Goal: Use online tool/utility: Use online tool/utility

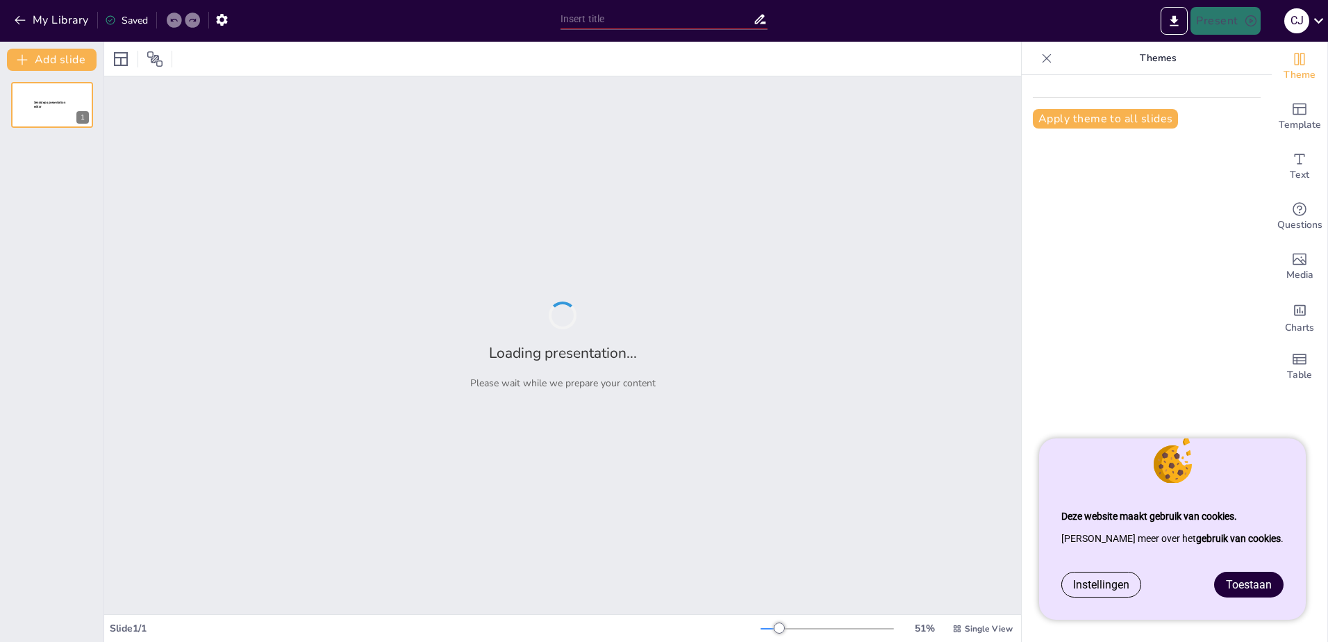
type input "Test je MB kennis! [DATE]"
click at [1244, 587] on span "Toestaan" at bounding box center [1249, 584] width 46 height 13
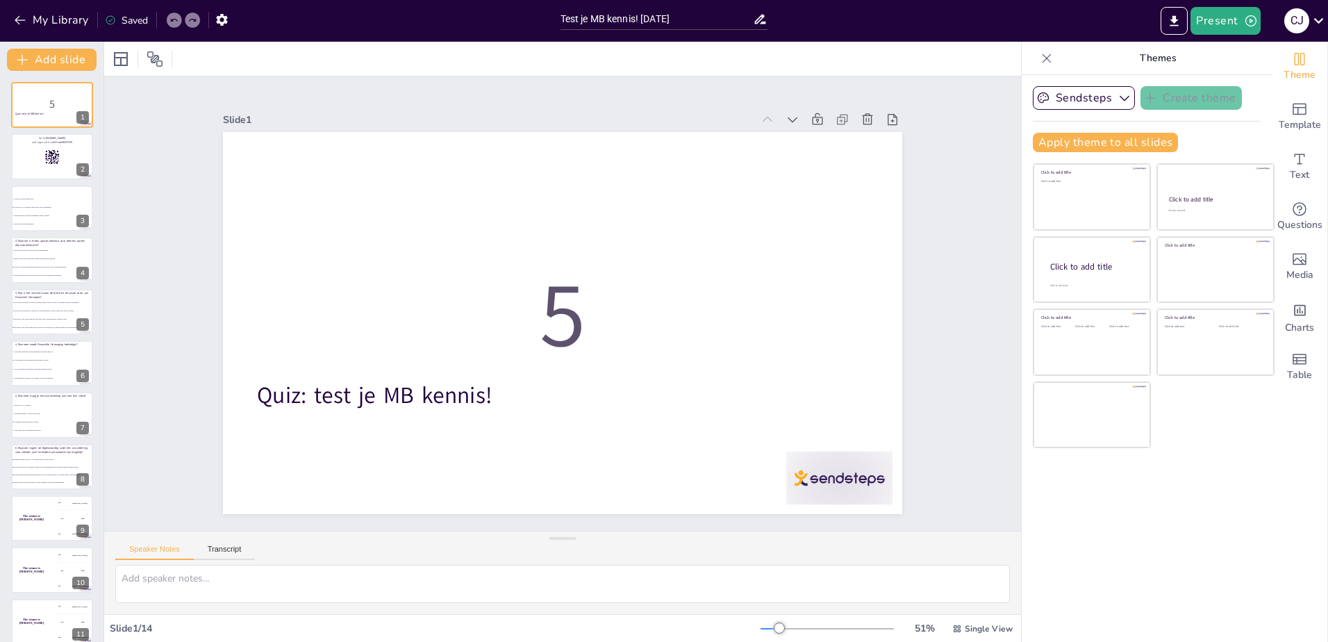
checkbox input "true"
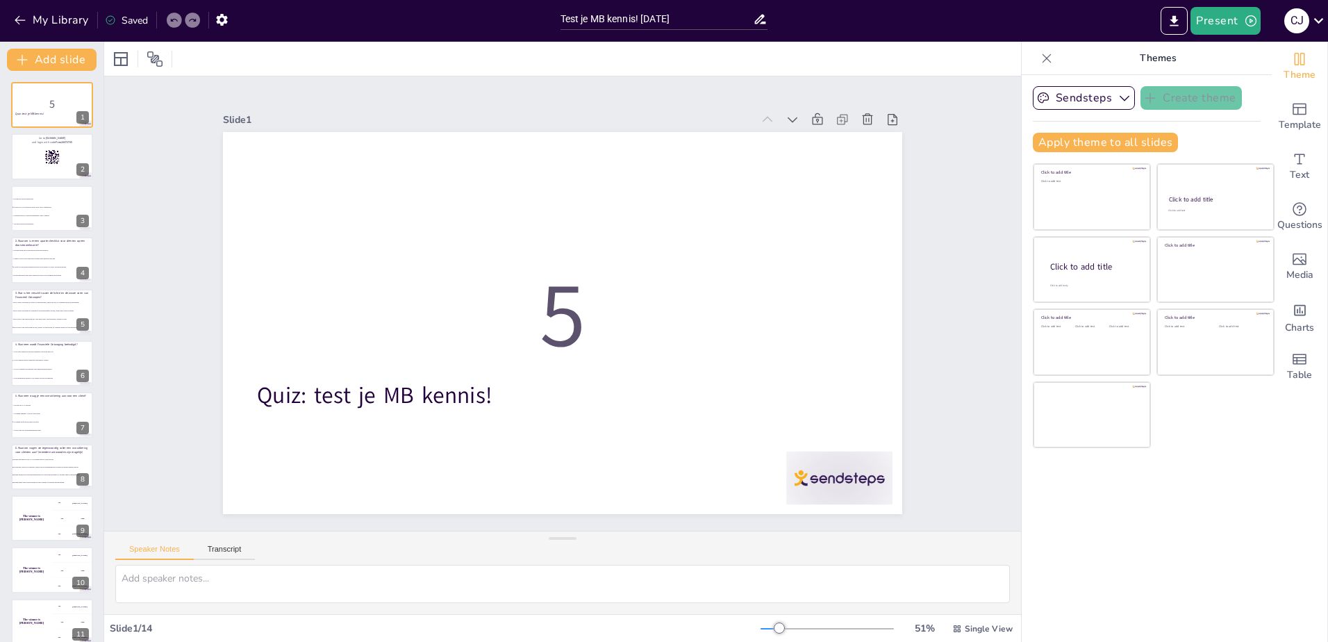
checkbox input "true"
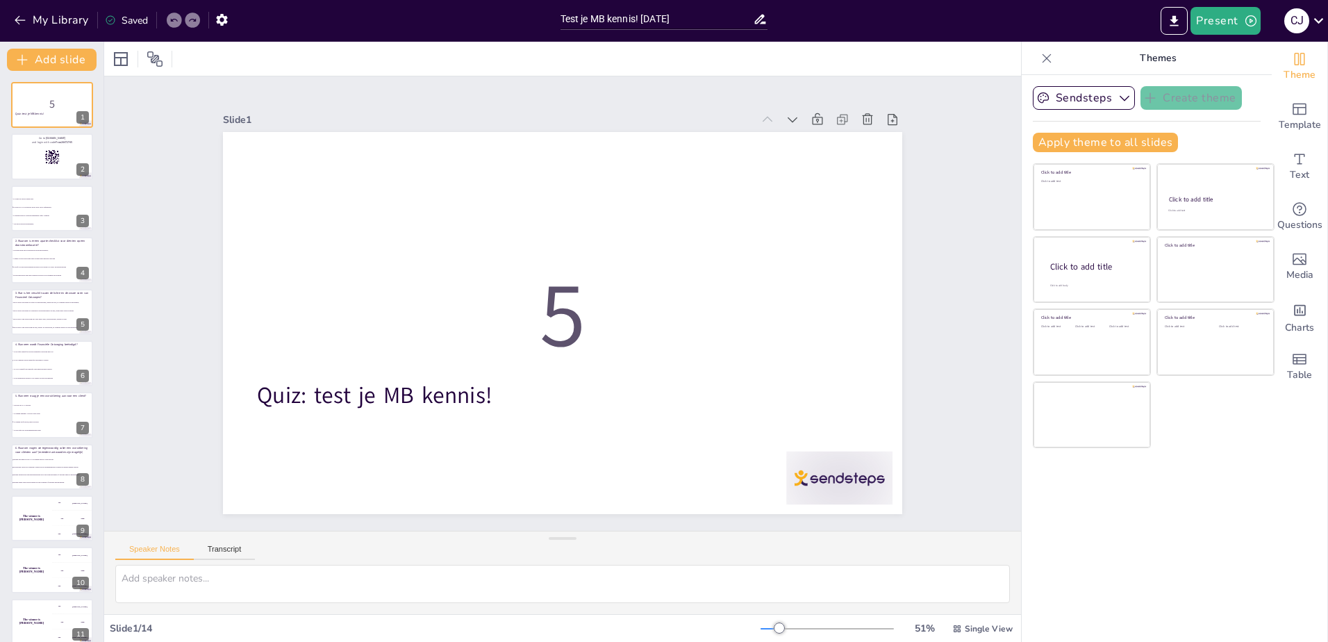
checkbox input "true"
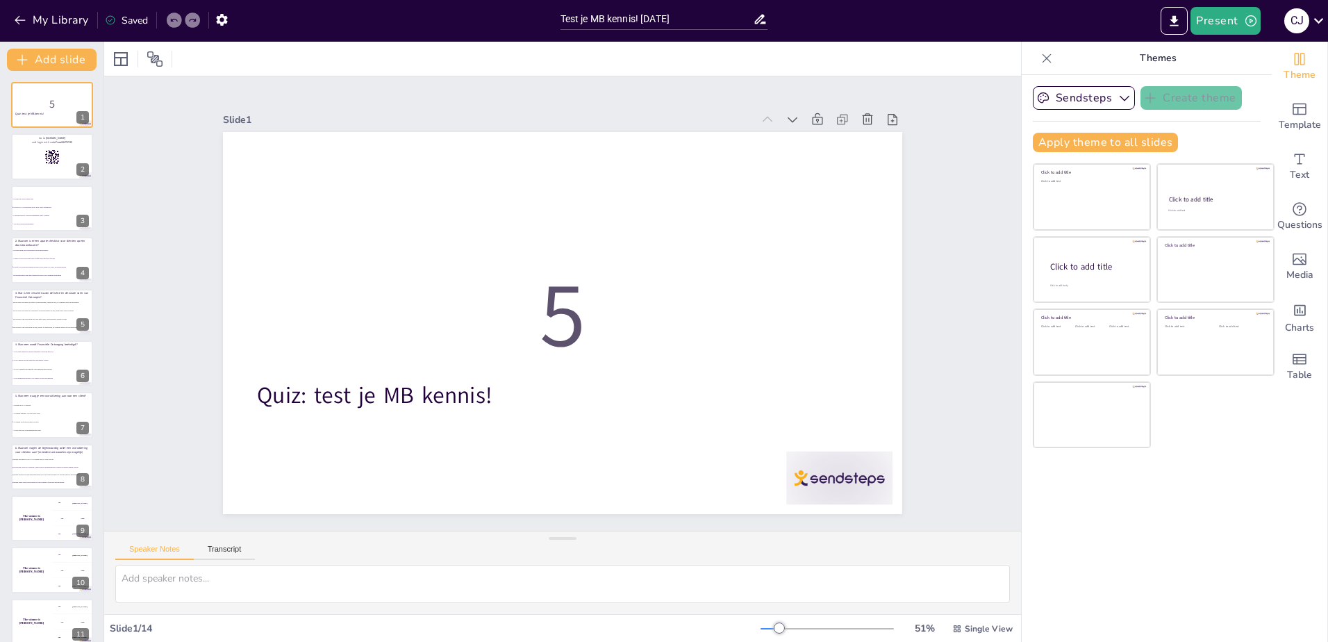
checkbox input "true"
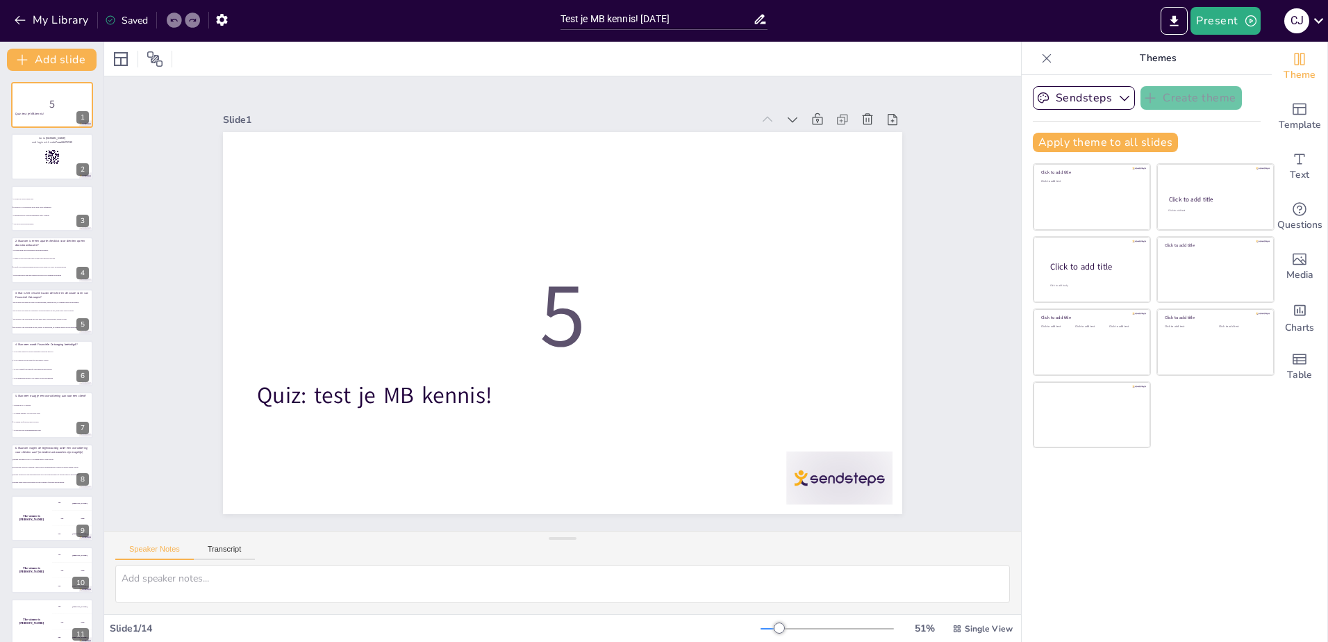
checkbox input "true"
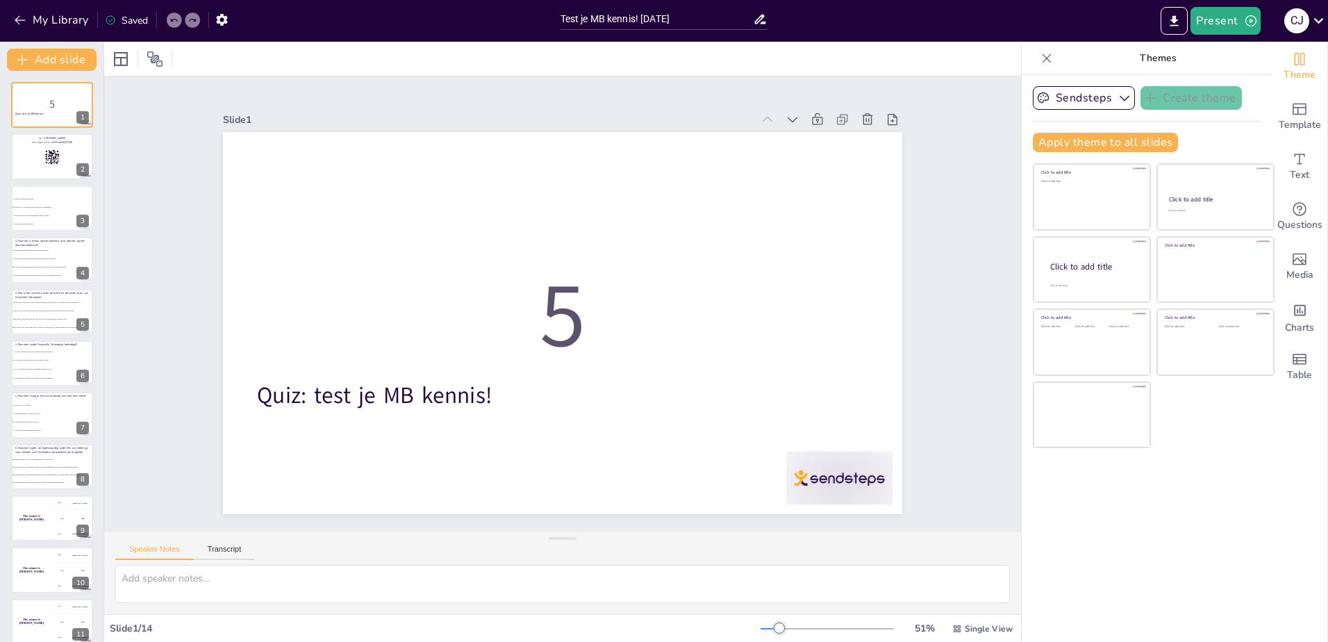
checkbox input "true"
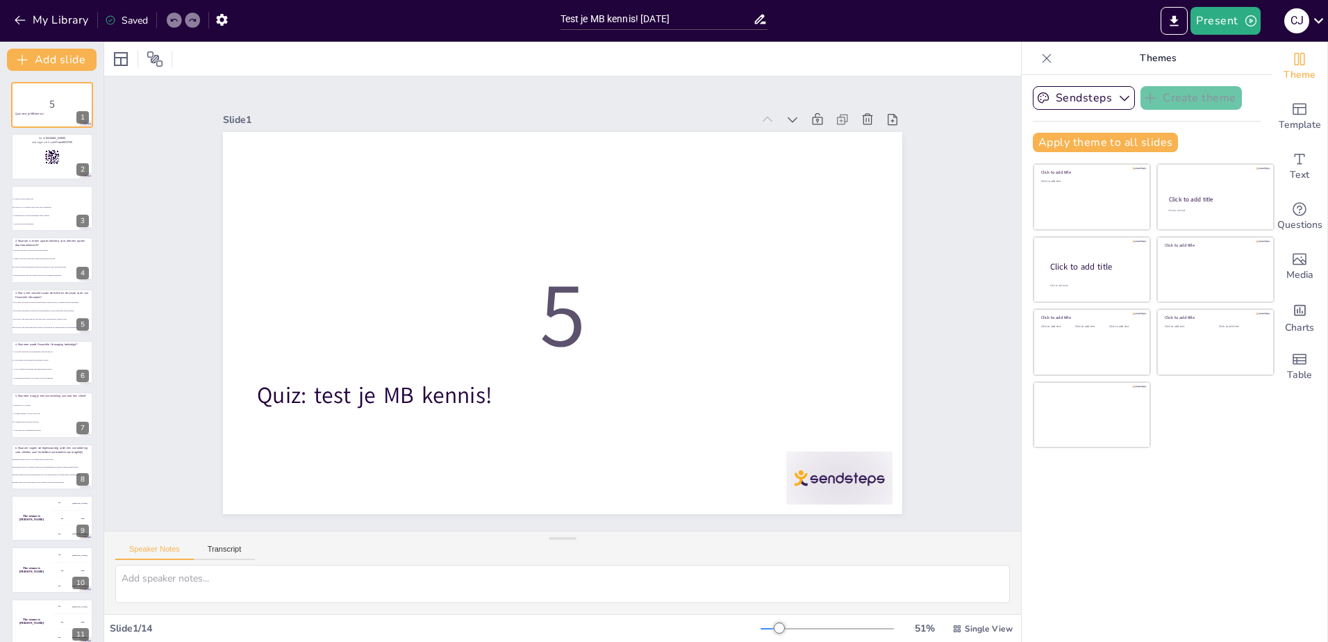
checkbox input "true"
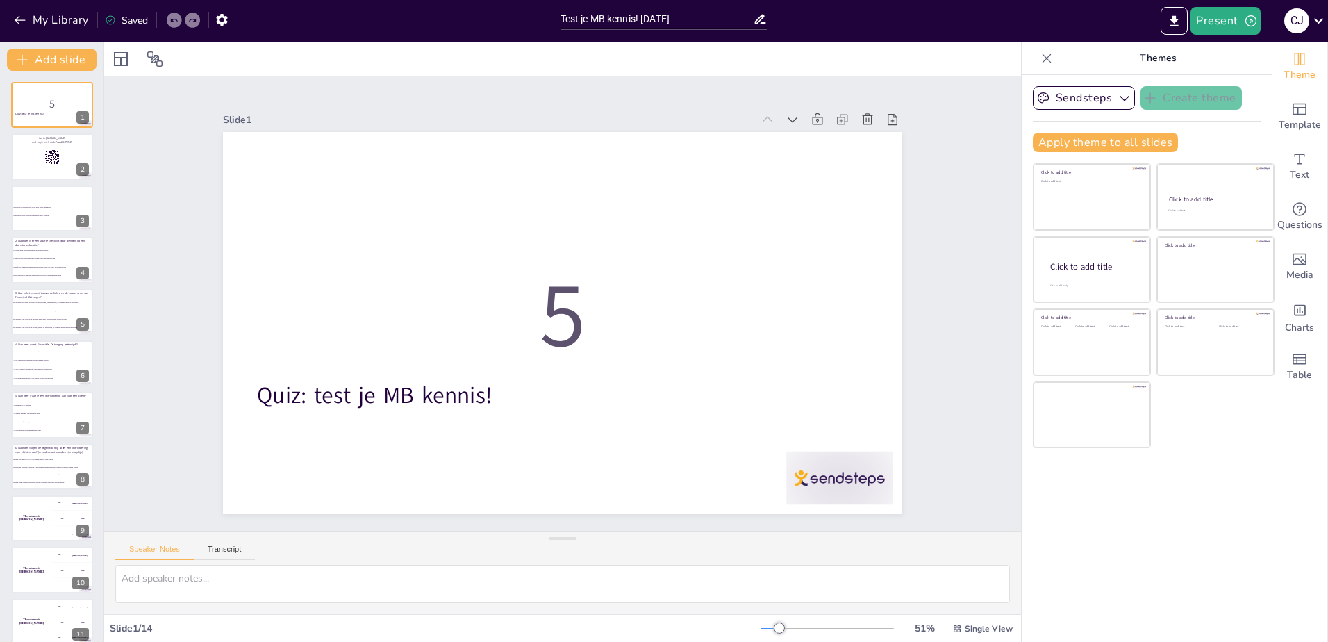
checkbox input "true"
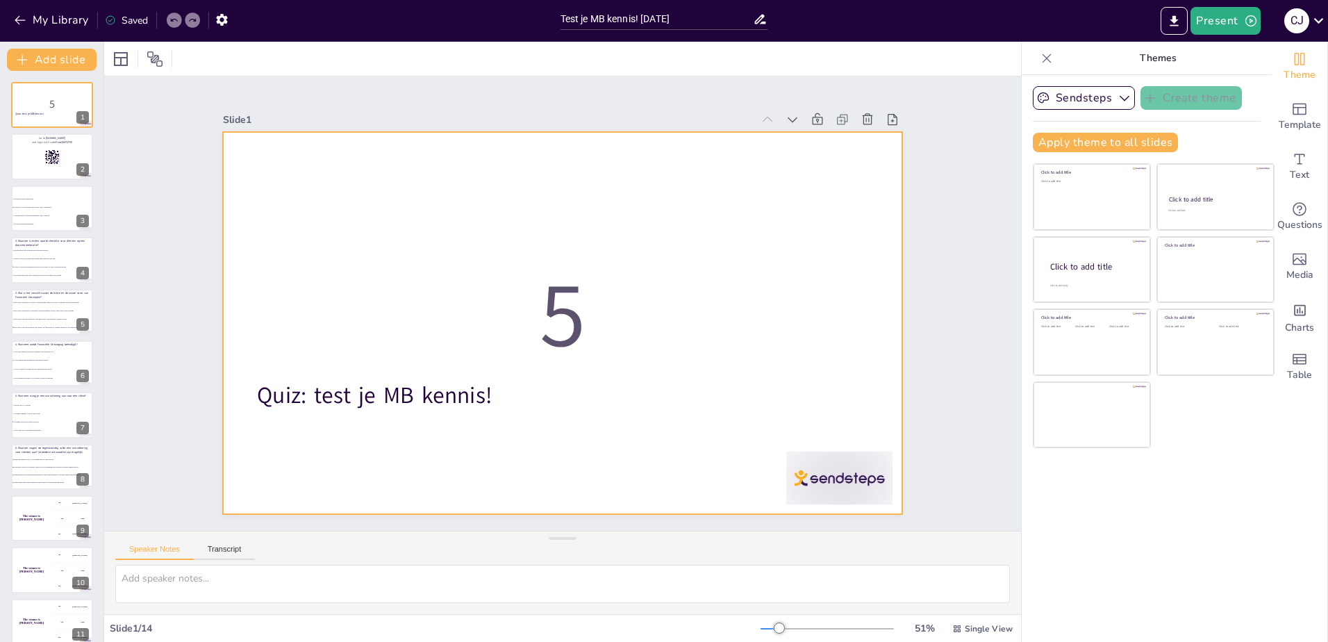
checkbox input "true"
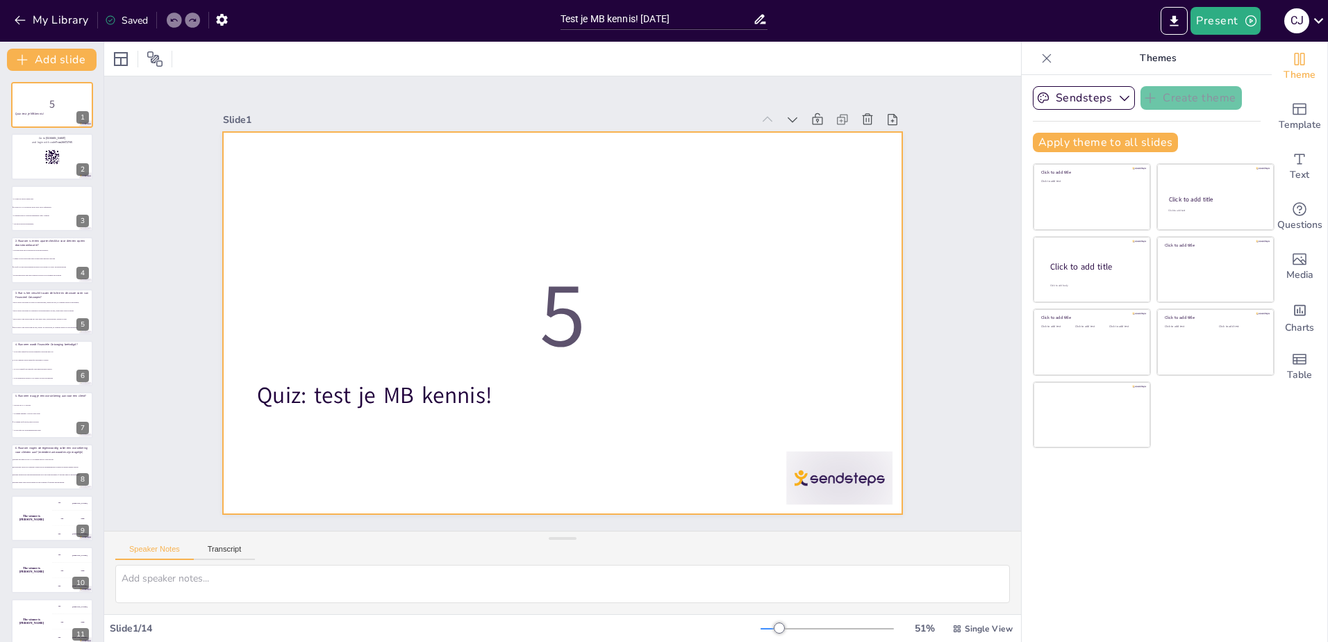
checkbox input "true"
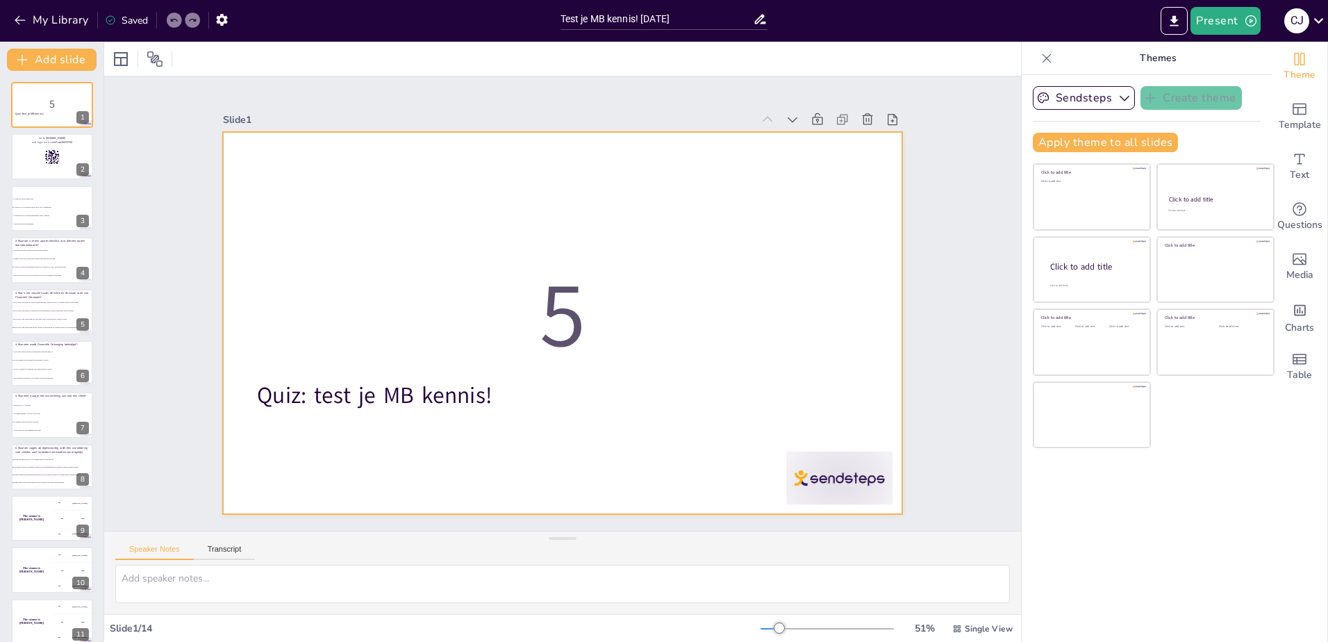
checkbox input "true"
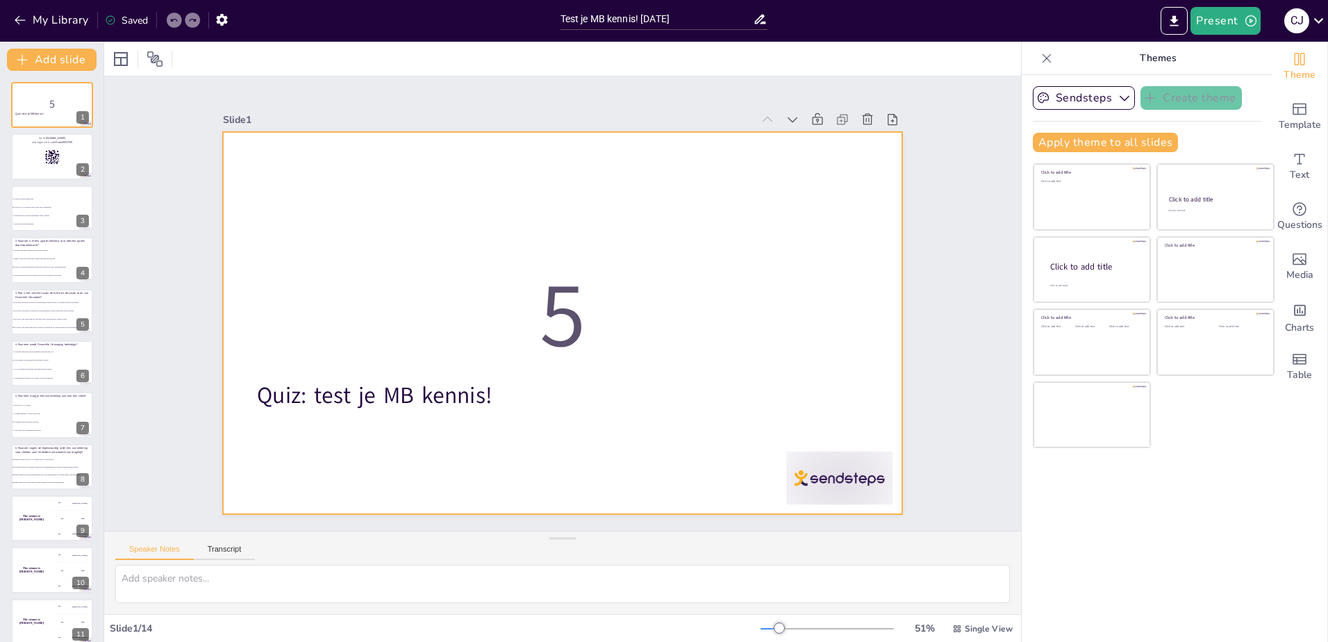
checkbox input "true"
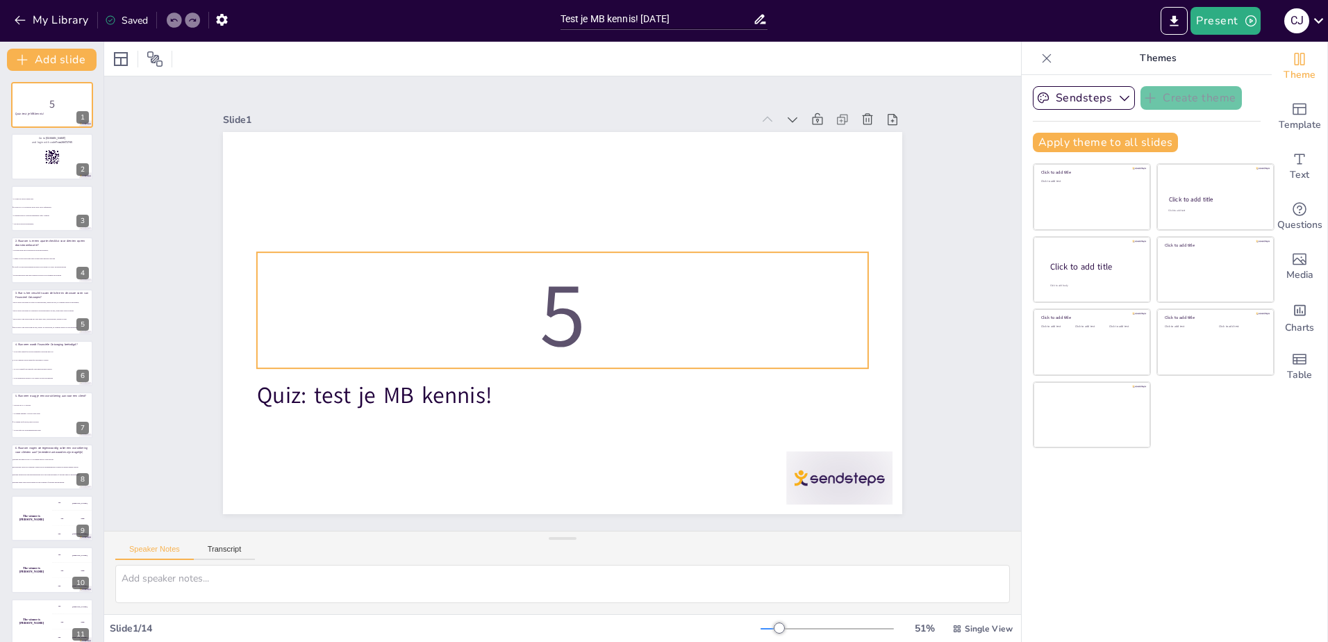
checkbox input "true"
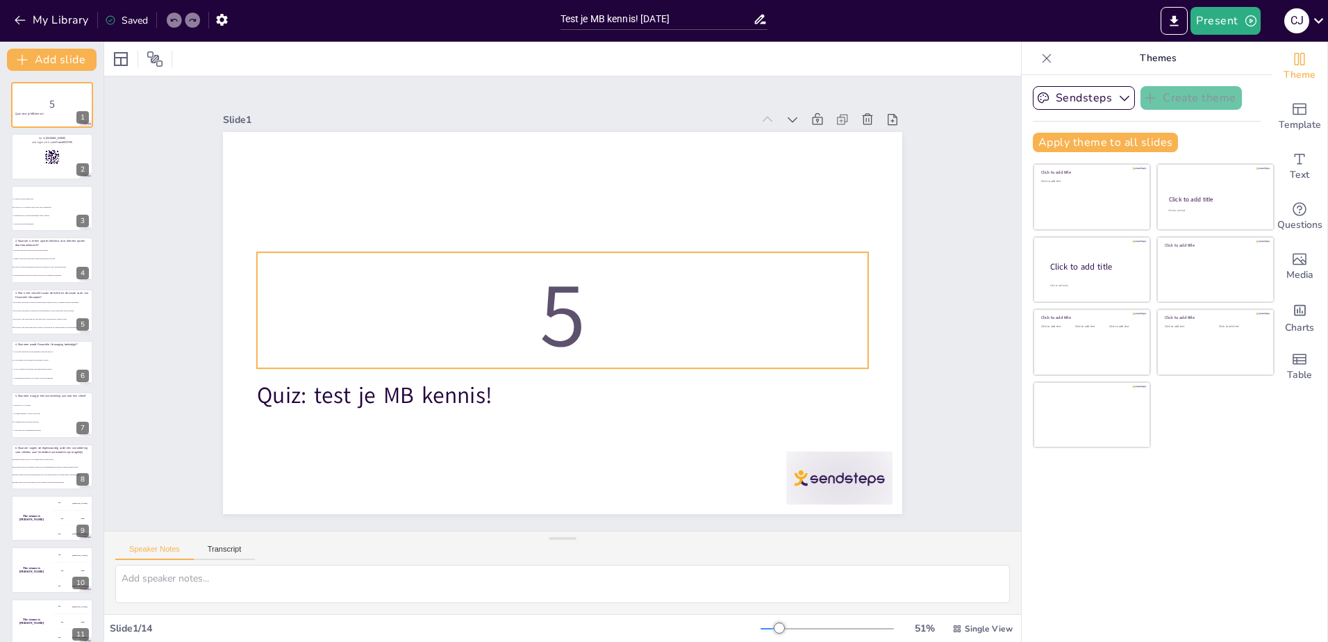
checkbox input "true"
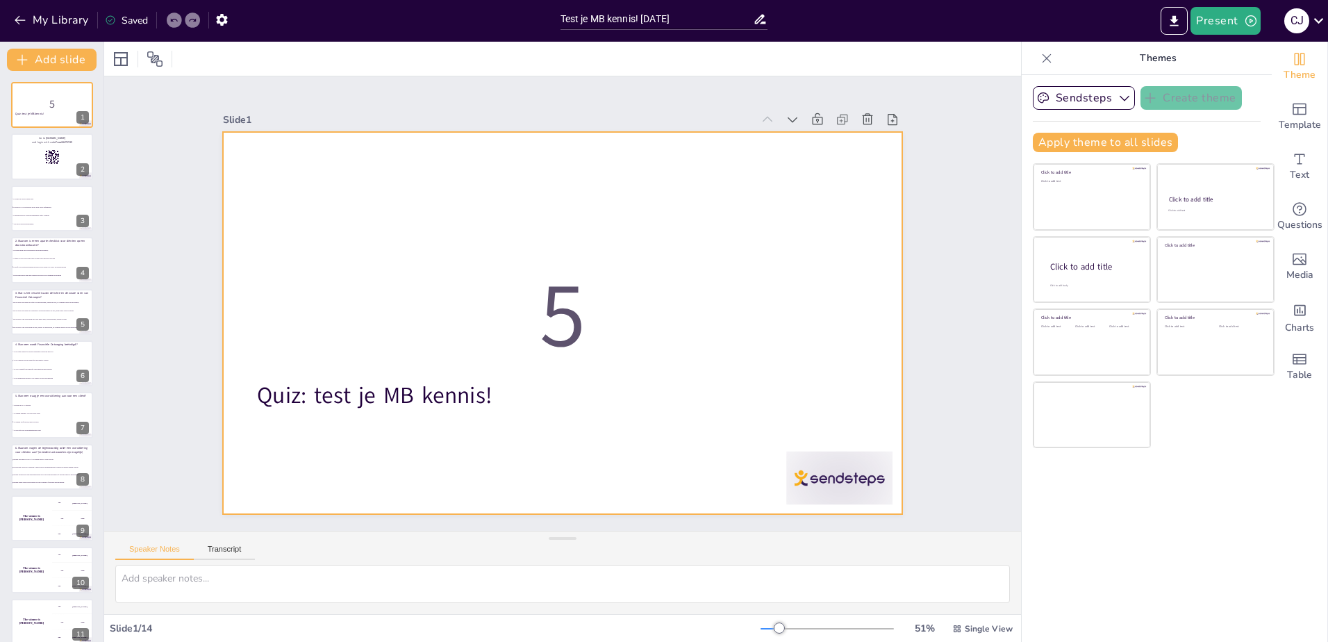
checkbox input "true"
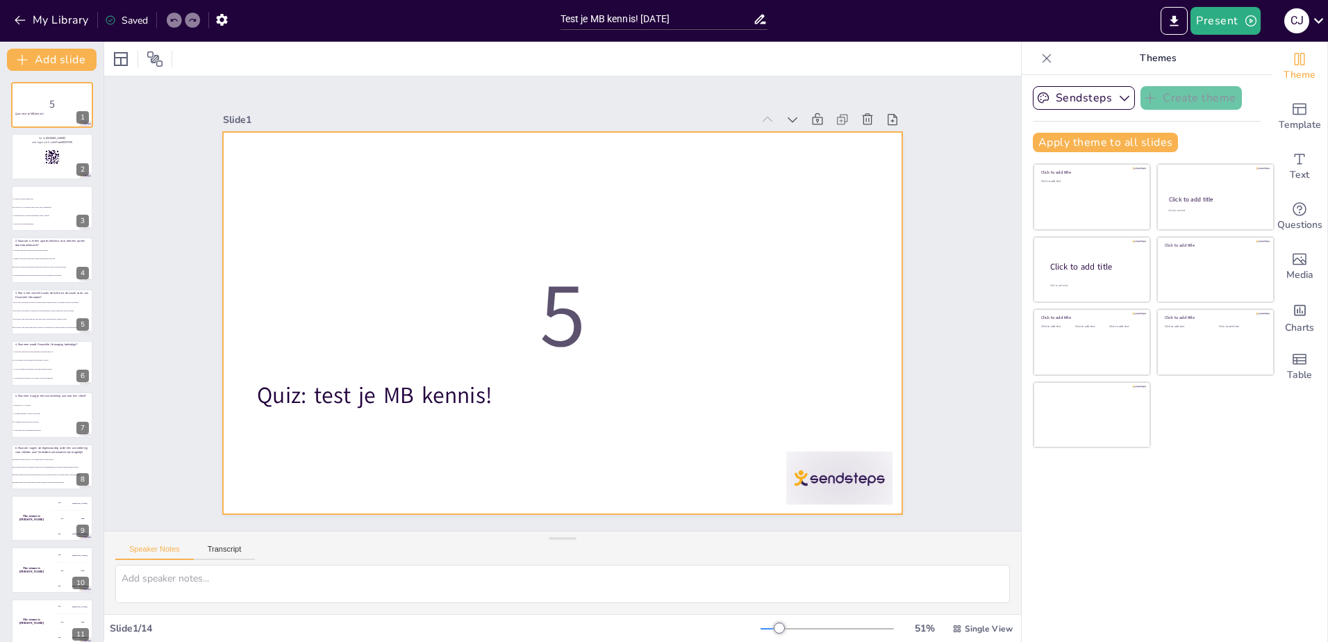
checkbox input "true"
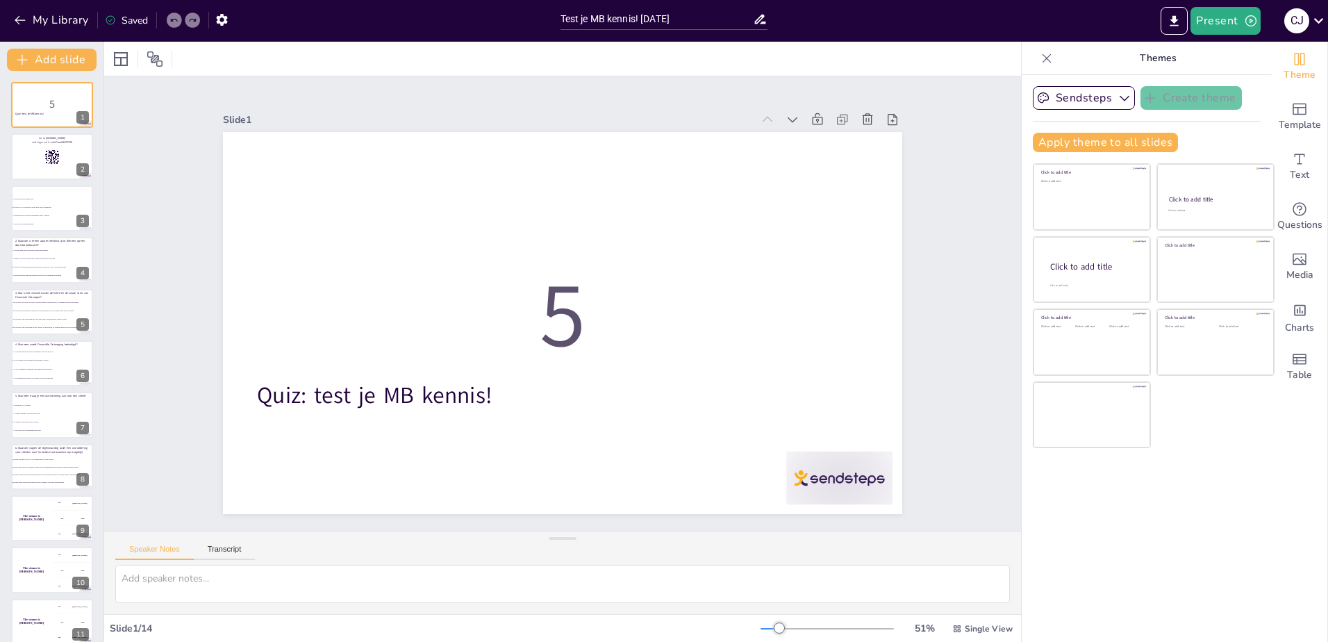
checkbox input "true"
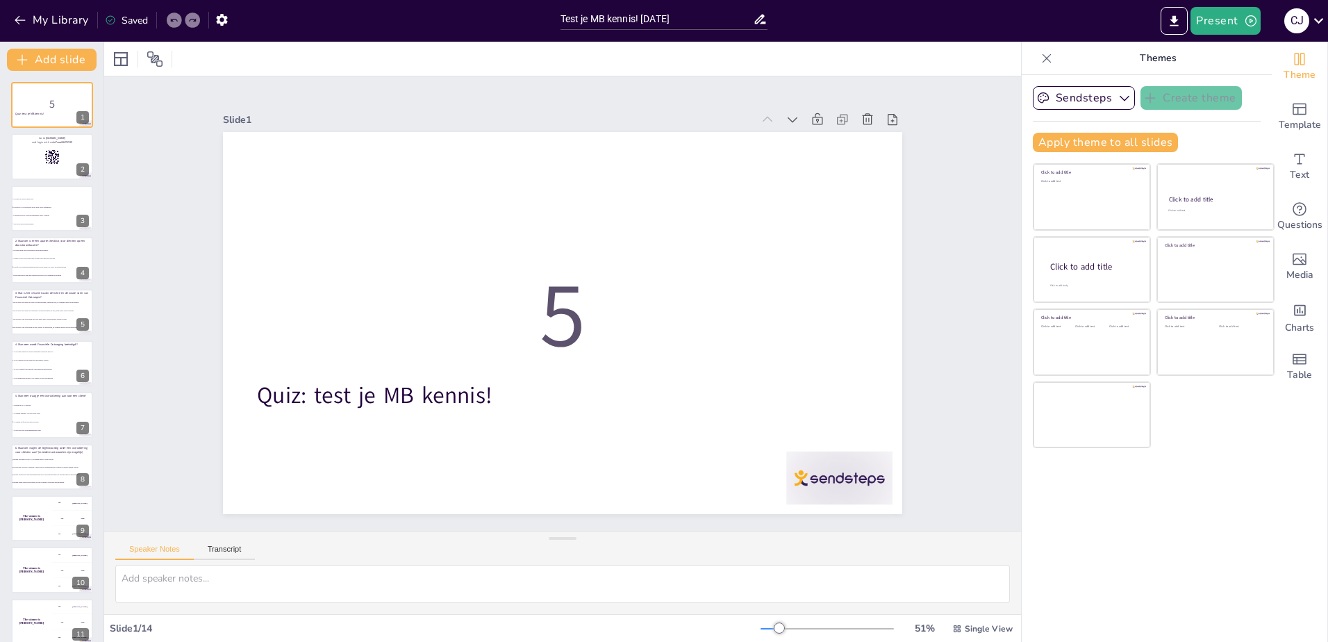
checkbox input "true"
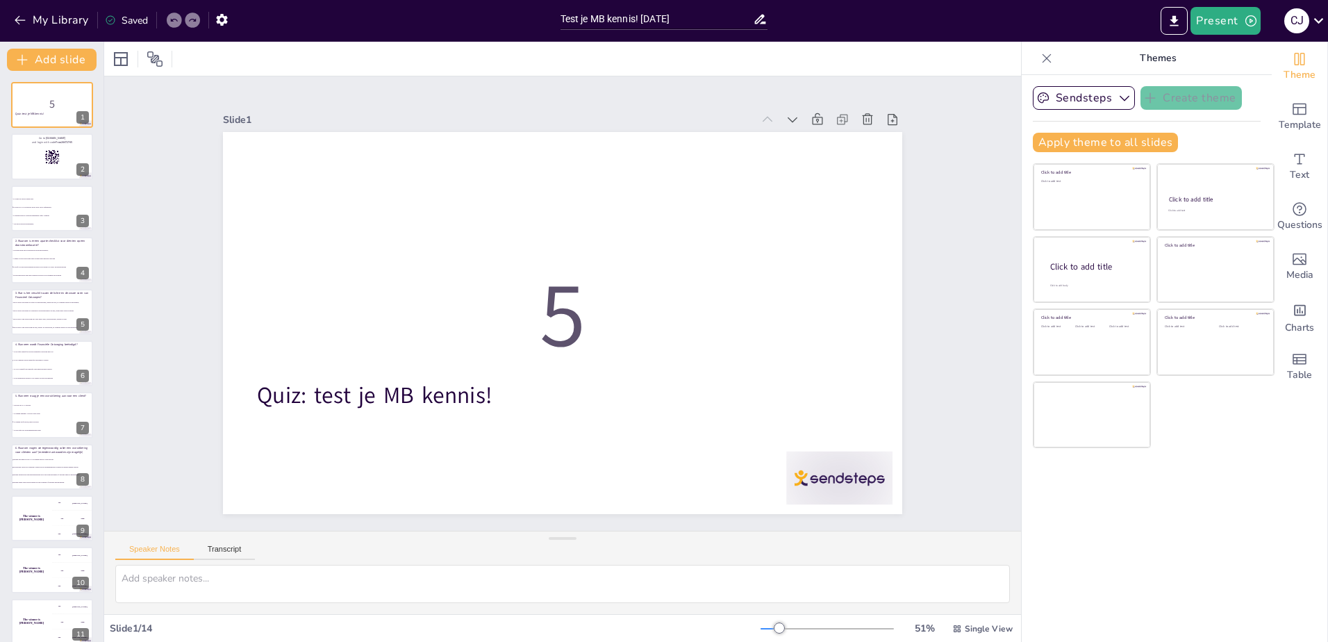
checkbox input "true"
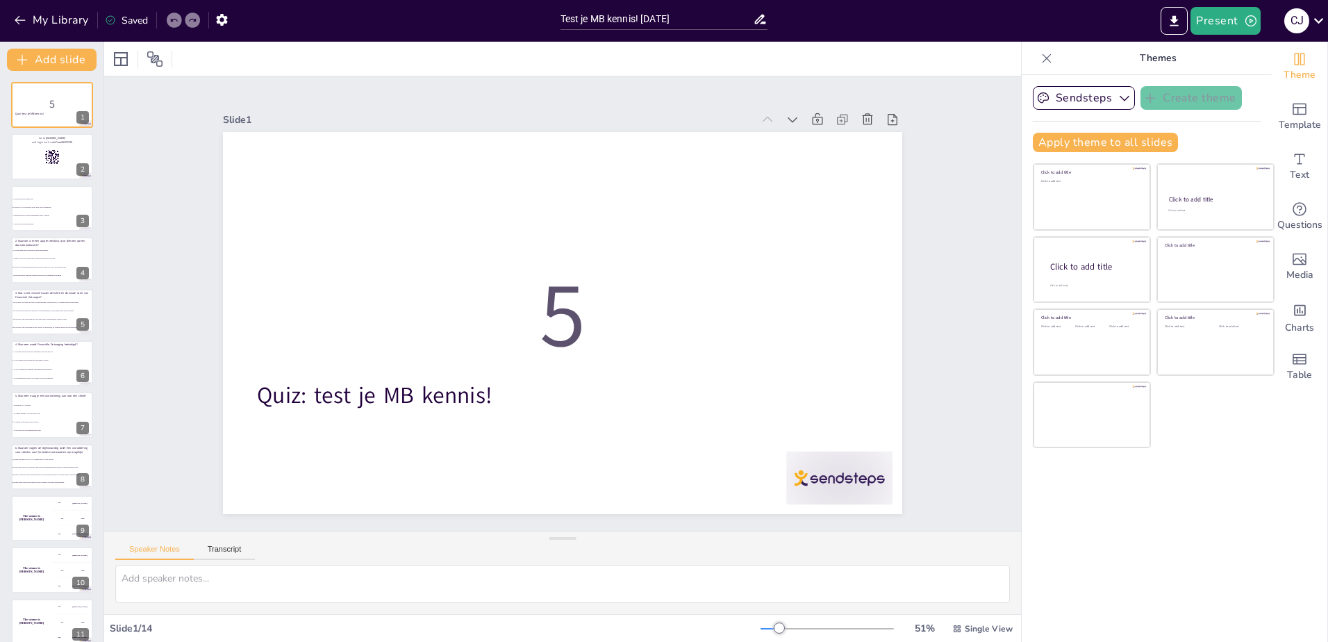
checkbox input "true"
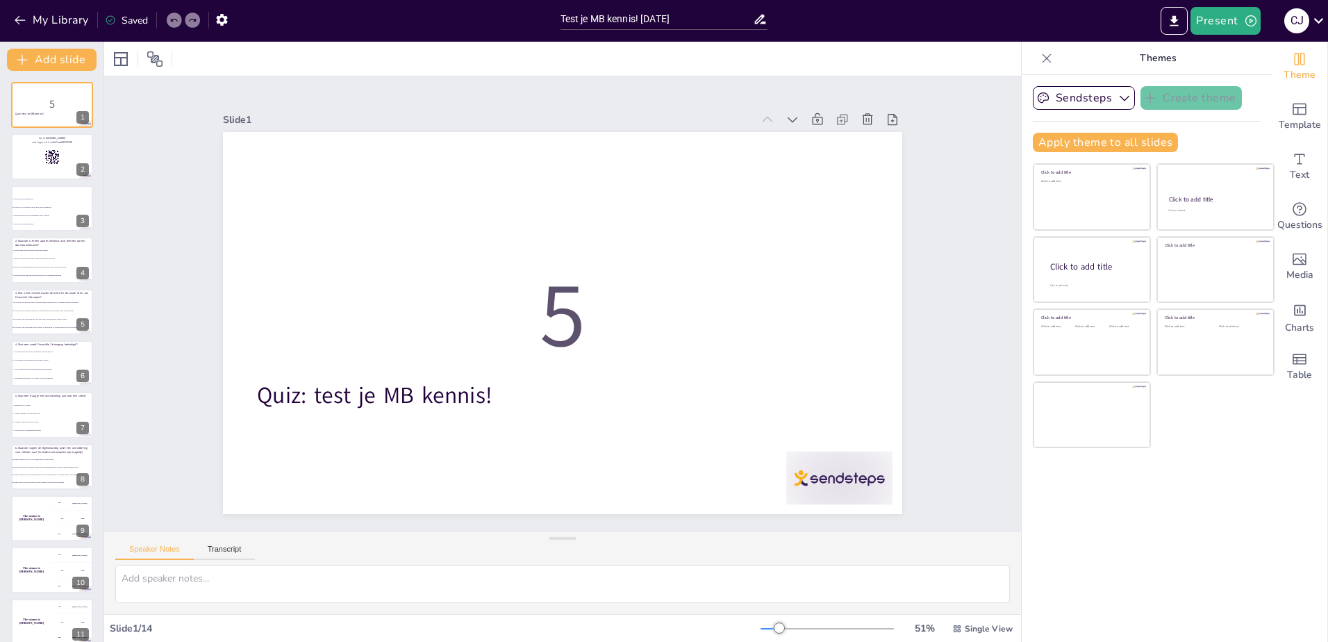
checkbox input "true"
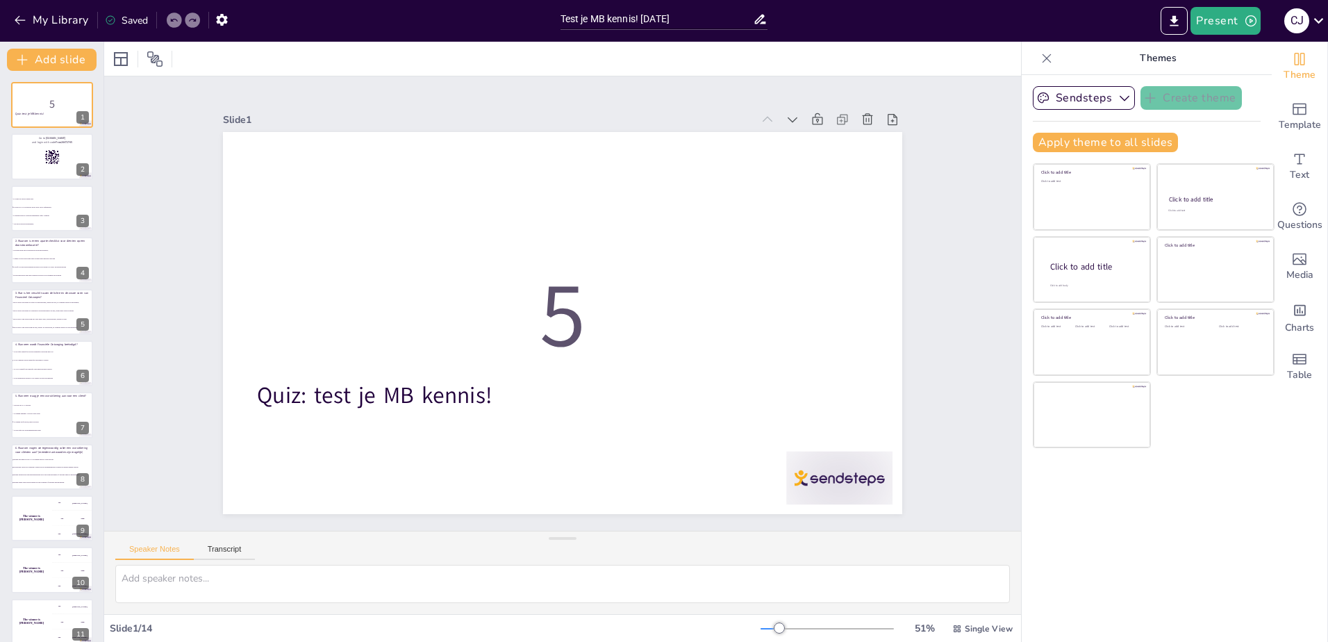
checkbox input "true"
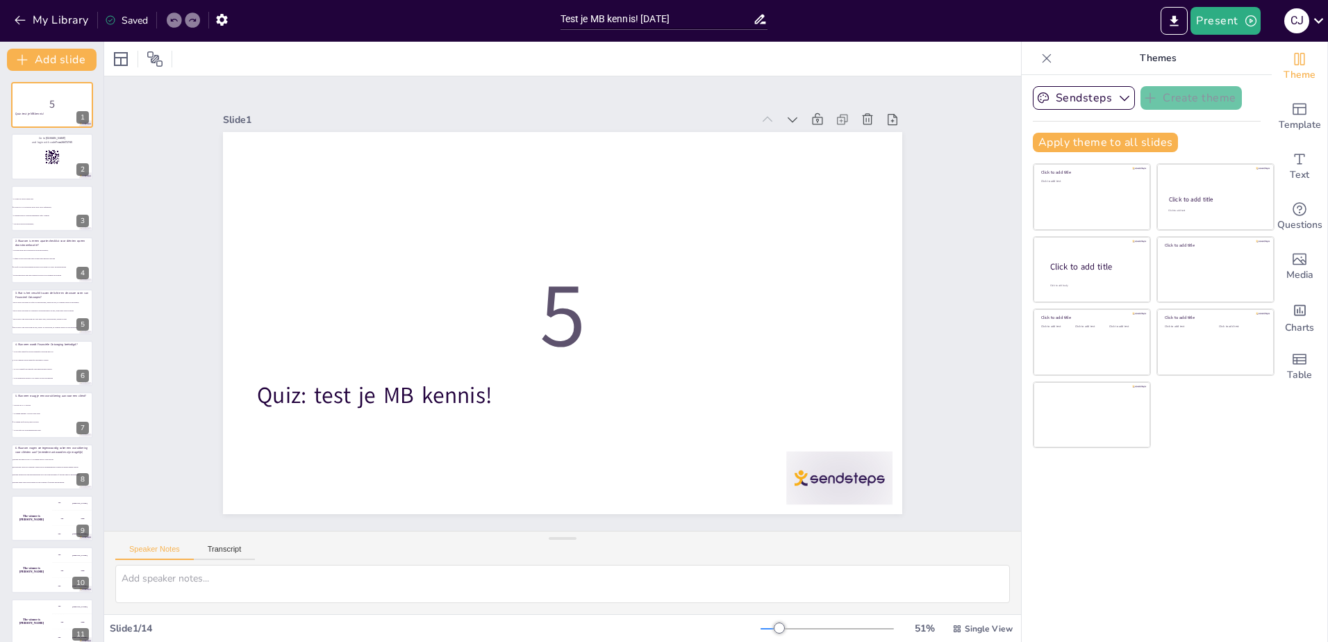
checkbox input "true"
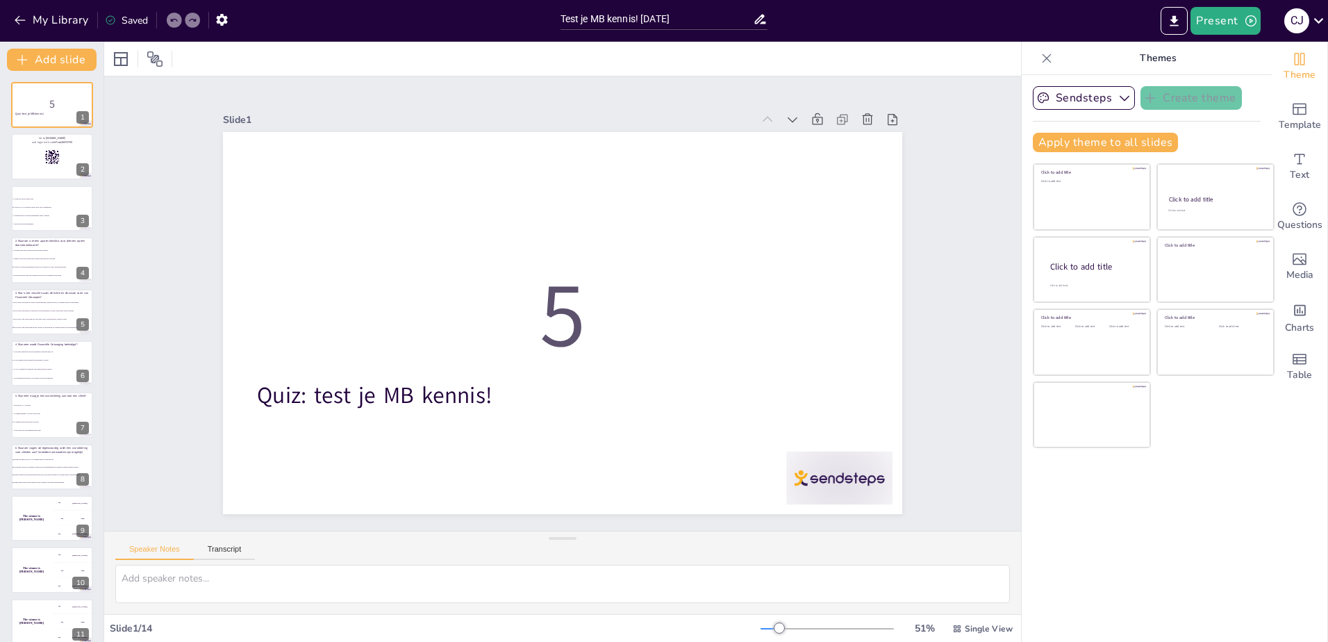
checkbox input "true"
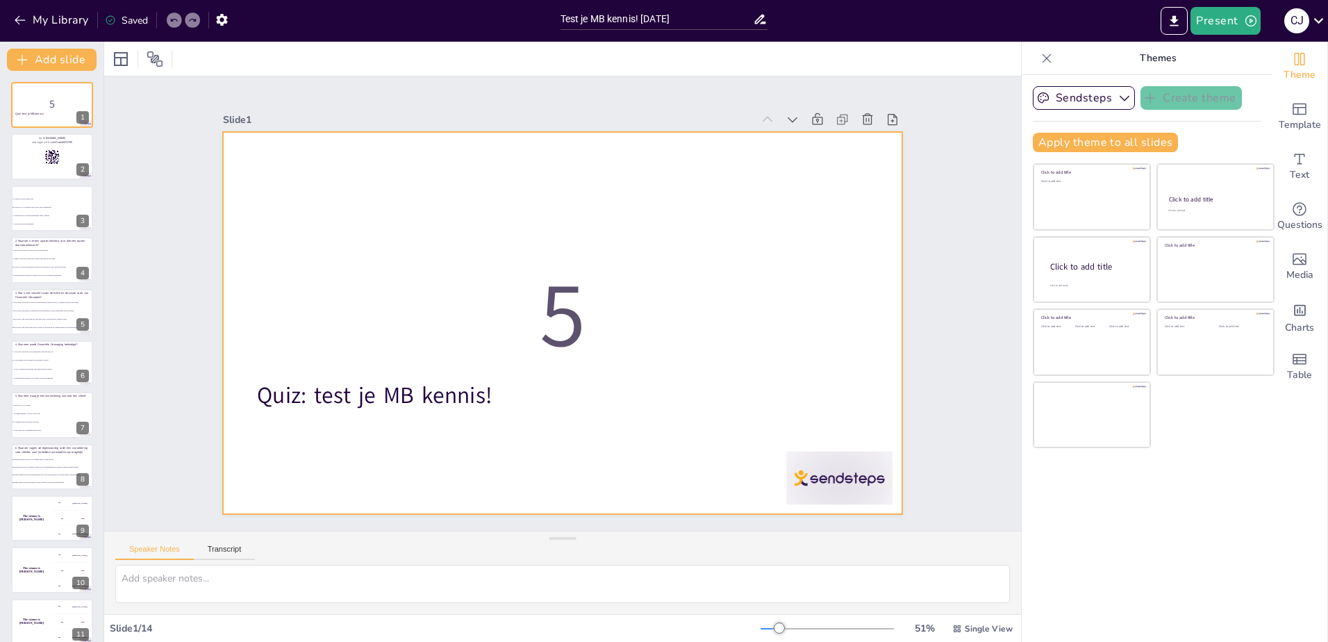
checkbox input "true"
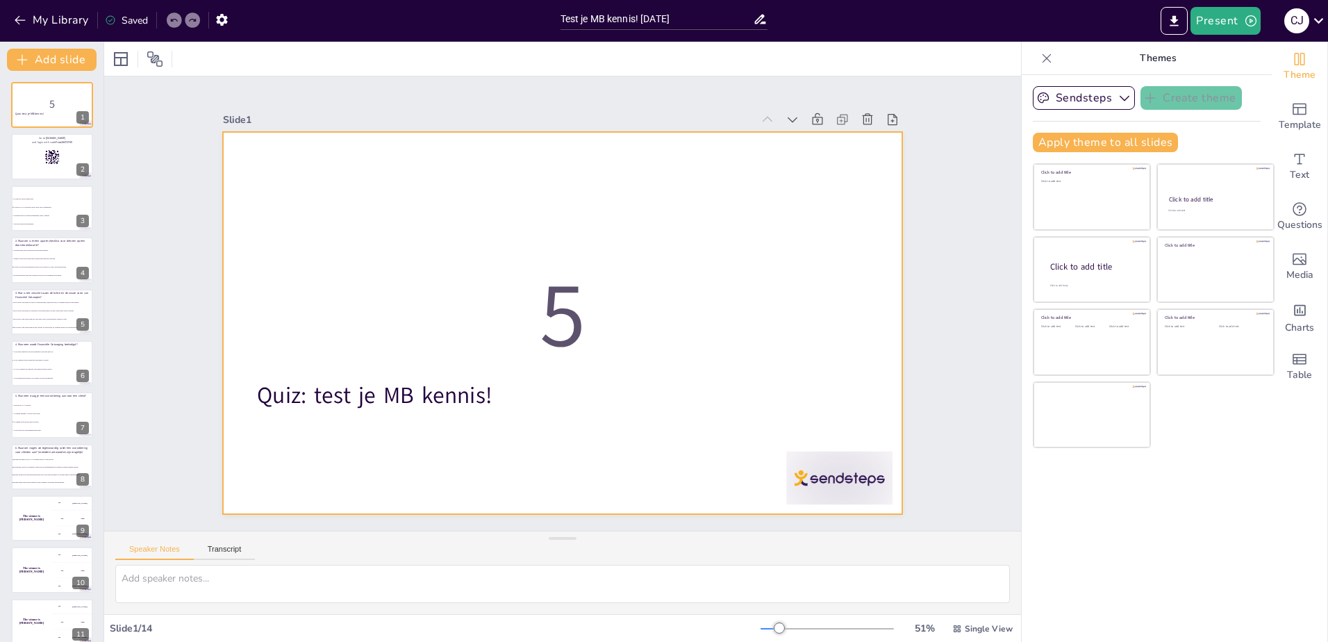
checkbox input "true"
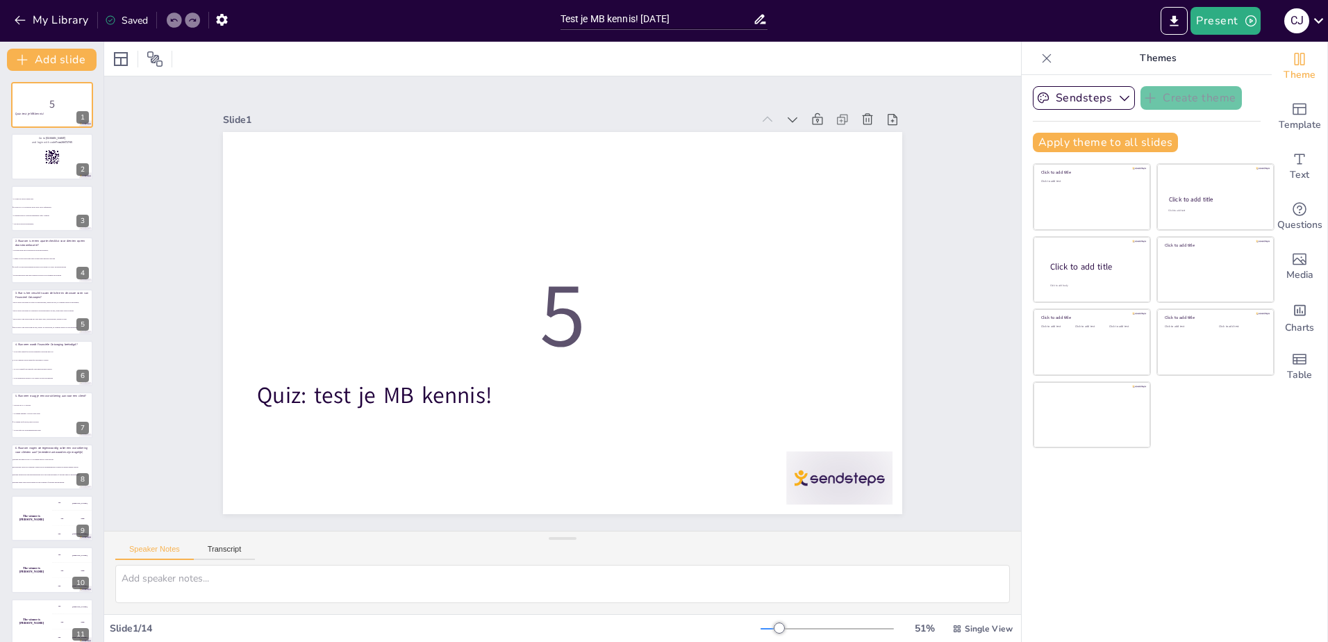
checkbox input "true"
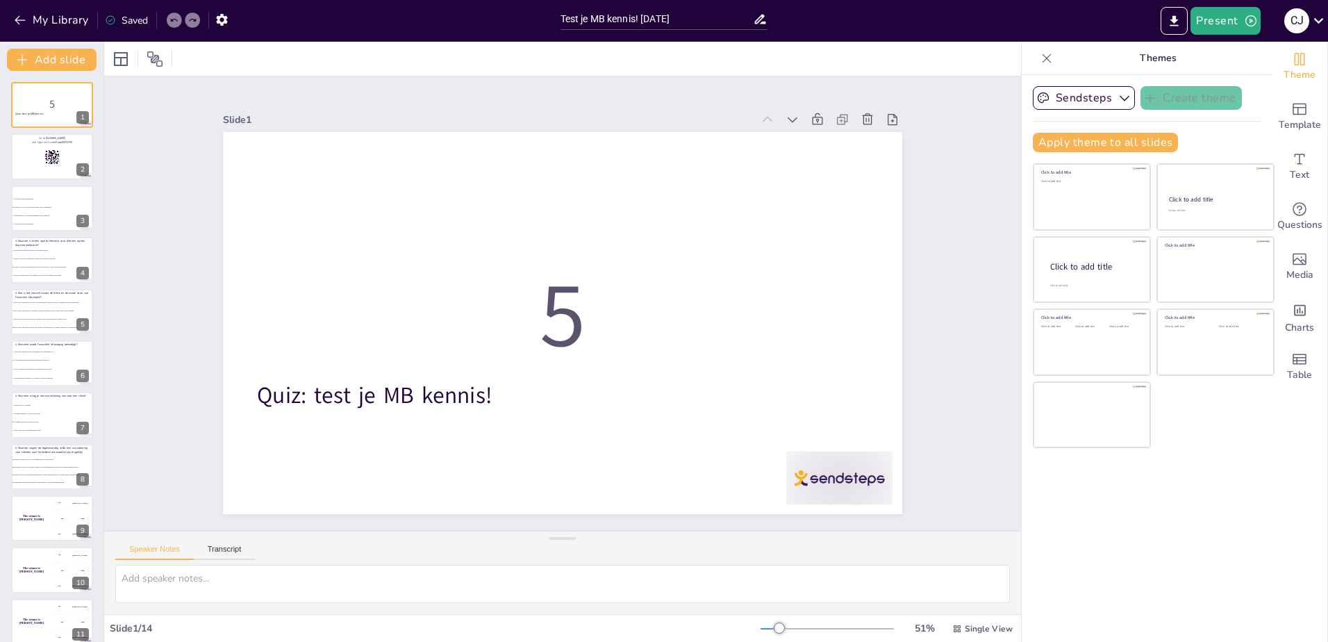
checkbox input "true"
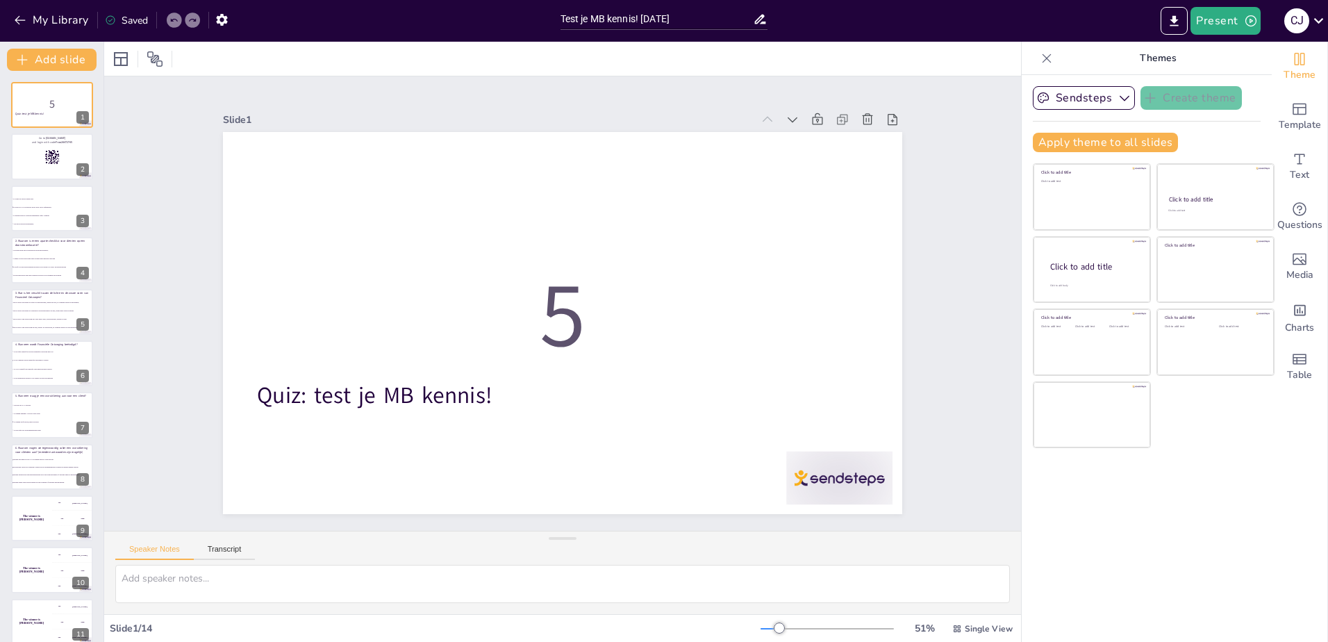
checkbox input "true"
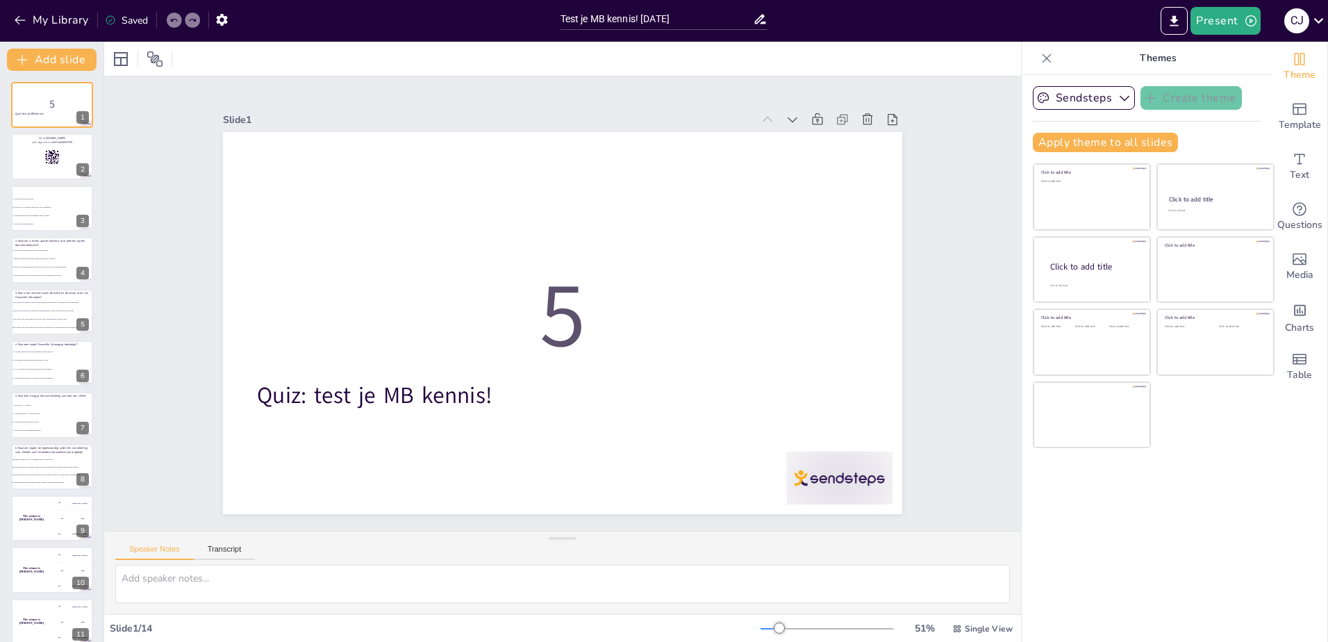
checkbox input "true"
click at [22, 15] on icon "button" at bounding box center [20, 20] width 14 height 14
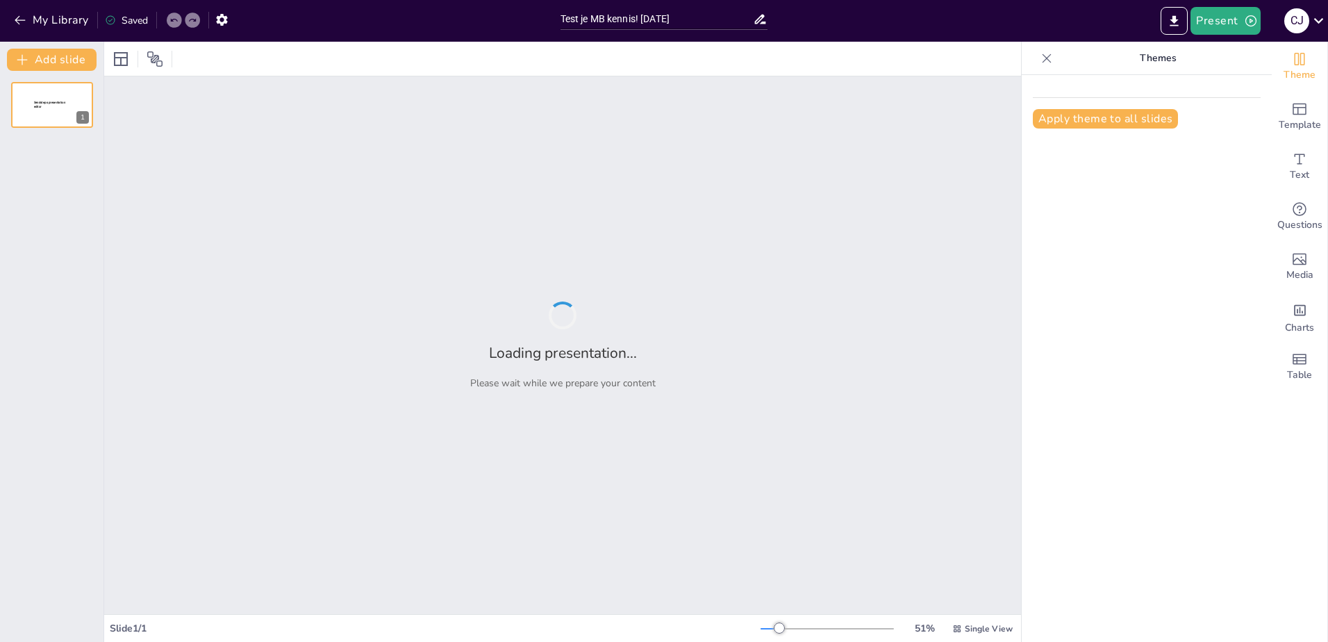
type input "Test je MB kennis! [DATE]"
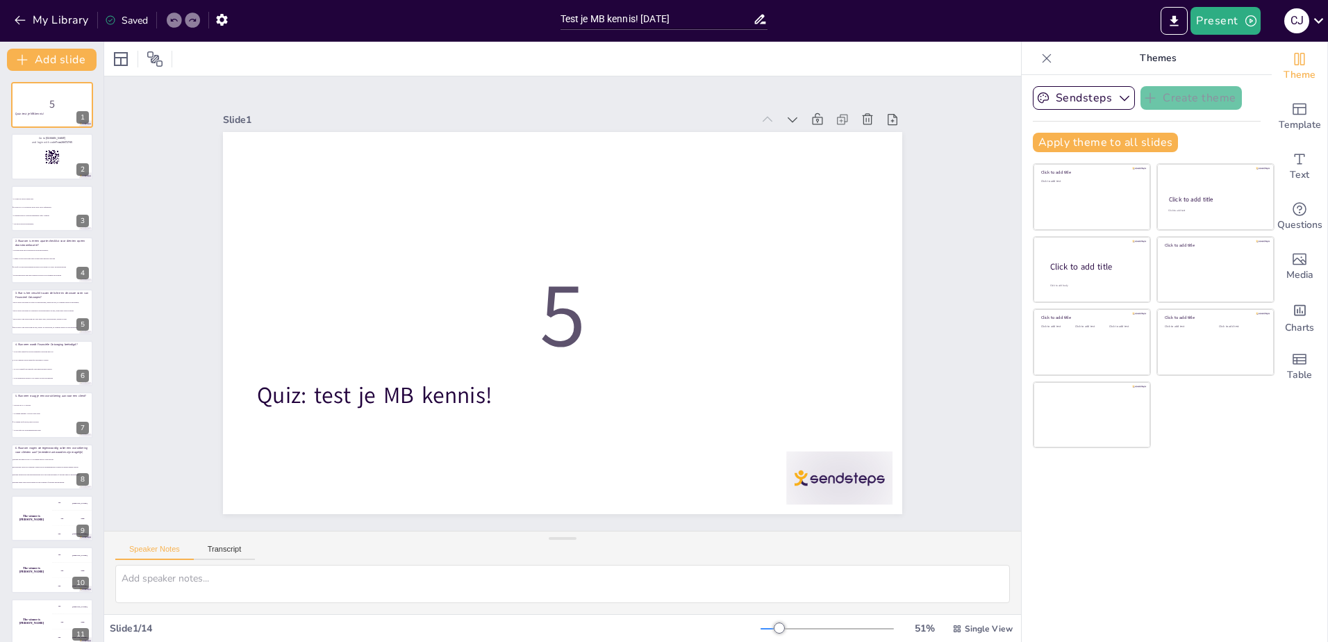
checkbox input "true"
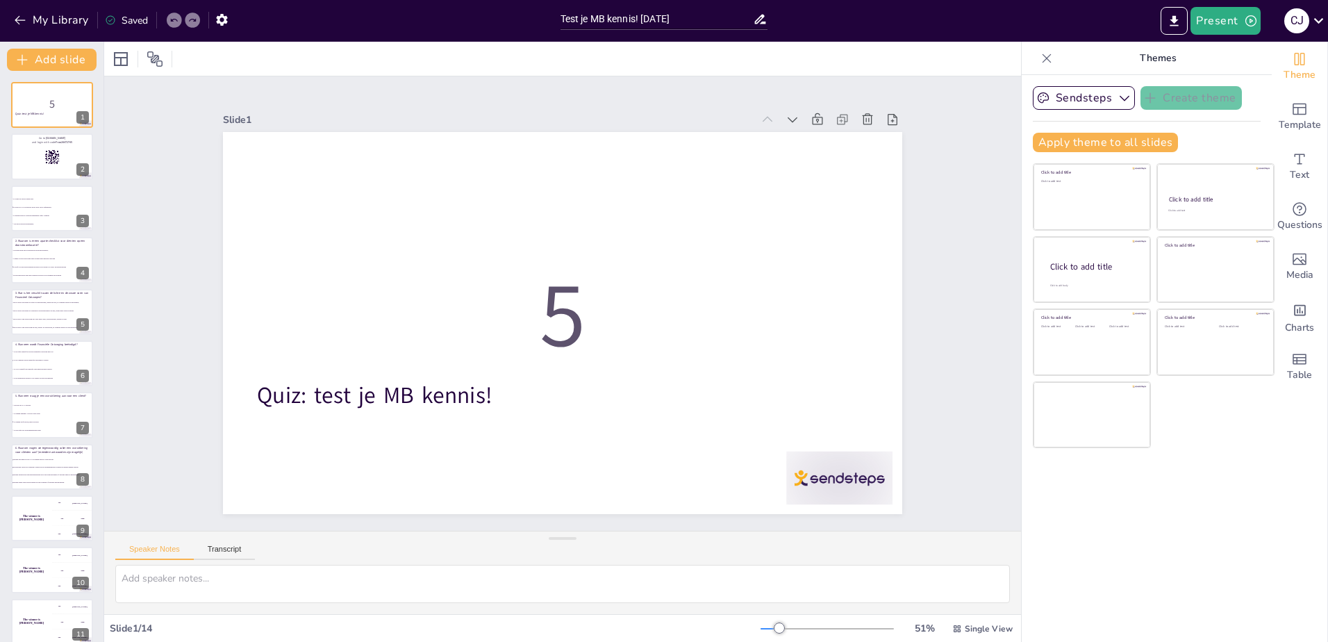
checkbox input "true"
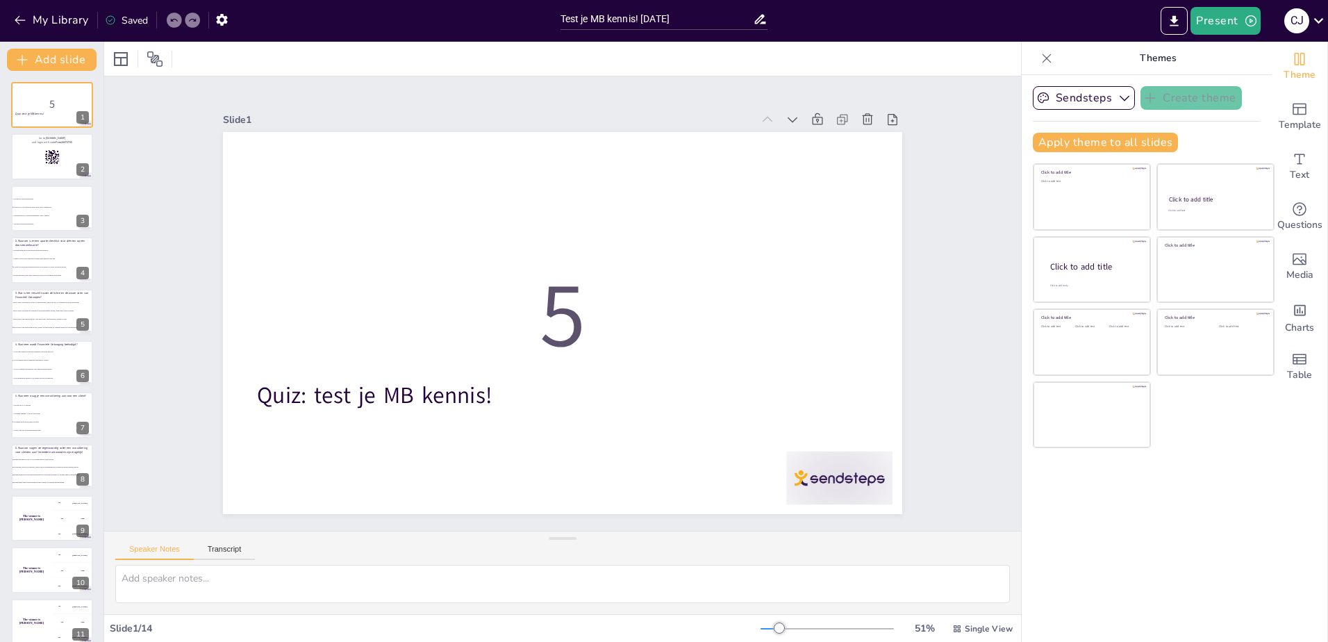
checkbox input "true"
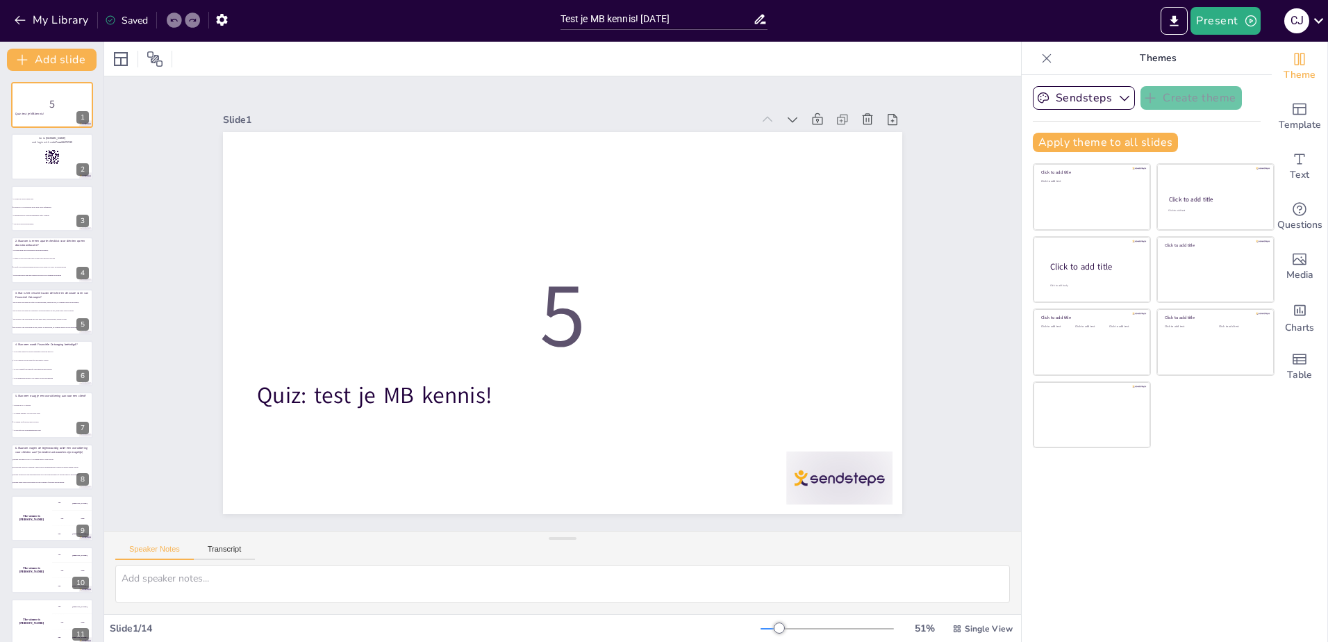
checkbox input "true"
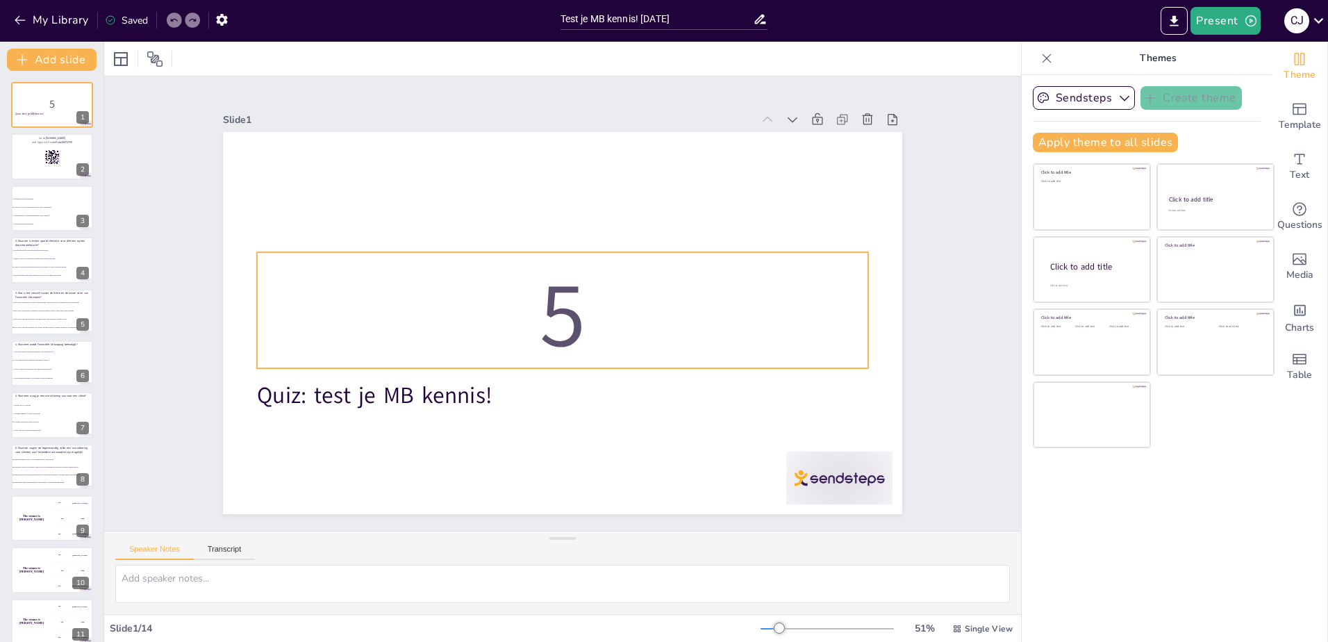
checkbox input "true"
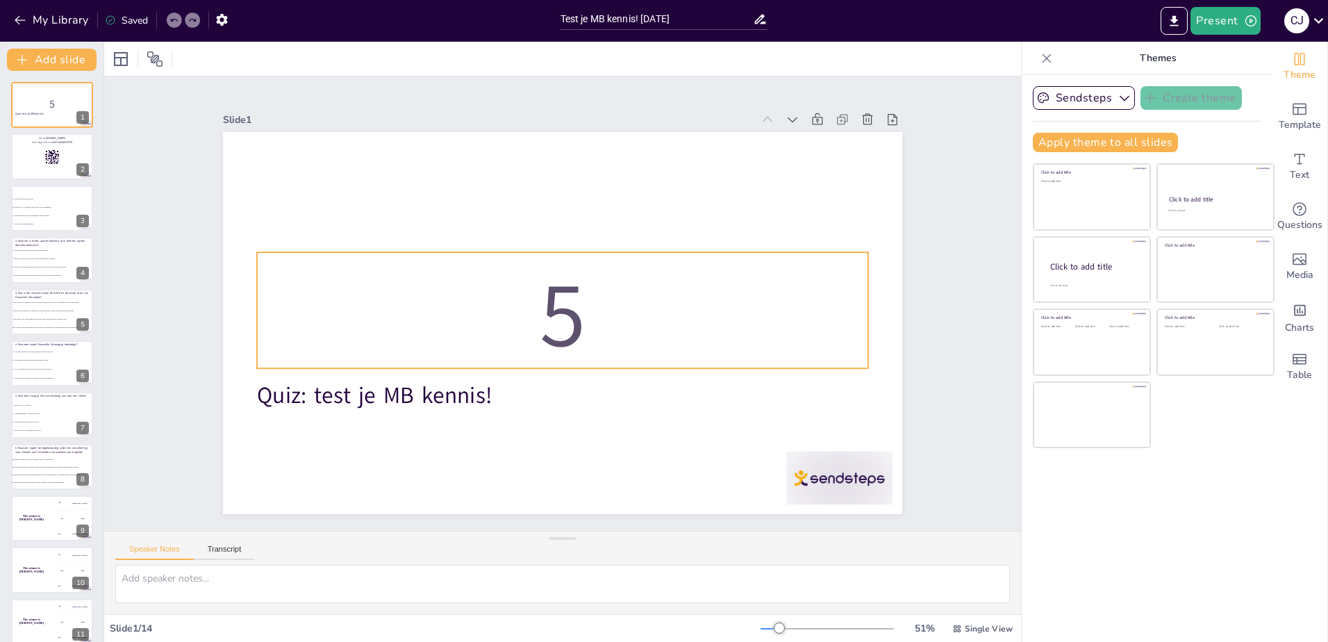
checkbox input "true"
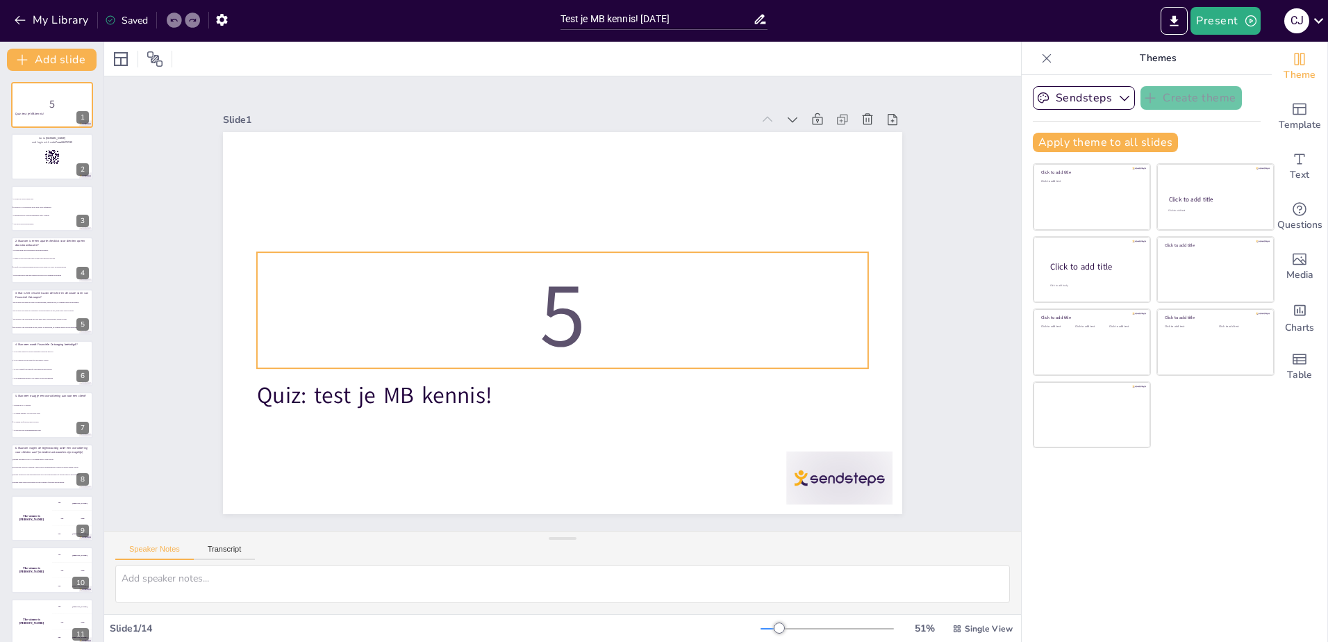
checkbox input "true"
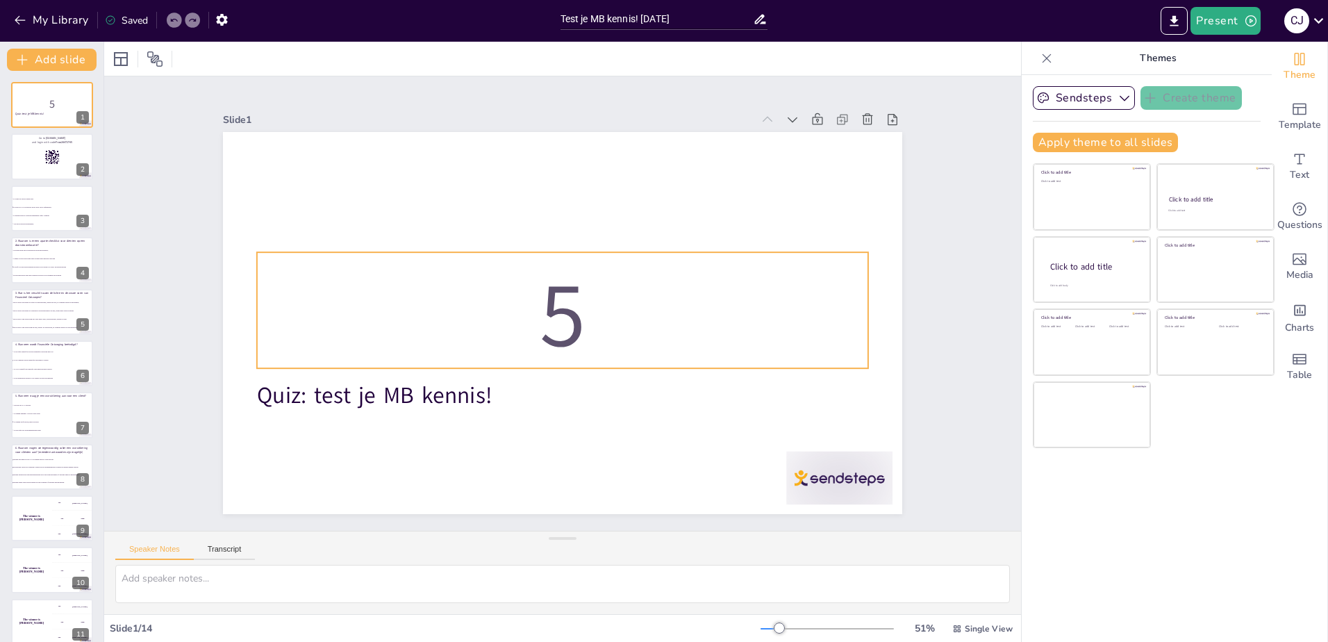
checkbox input "true"
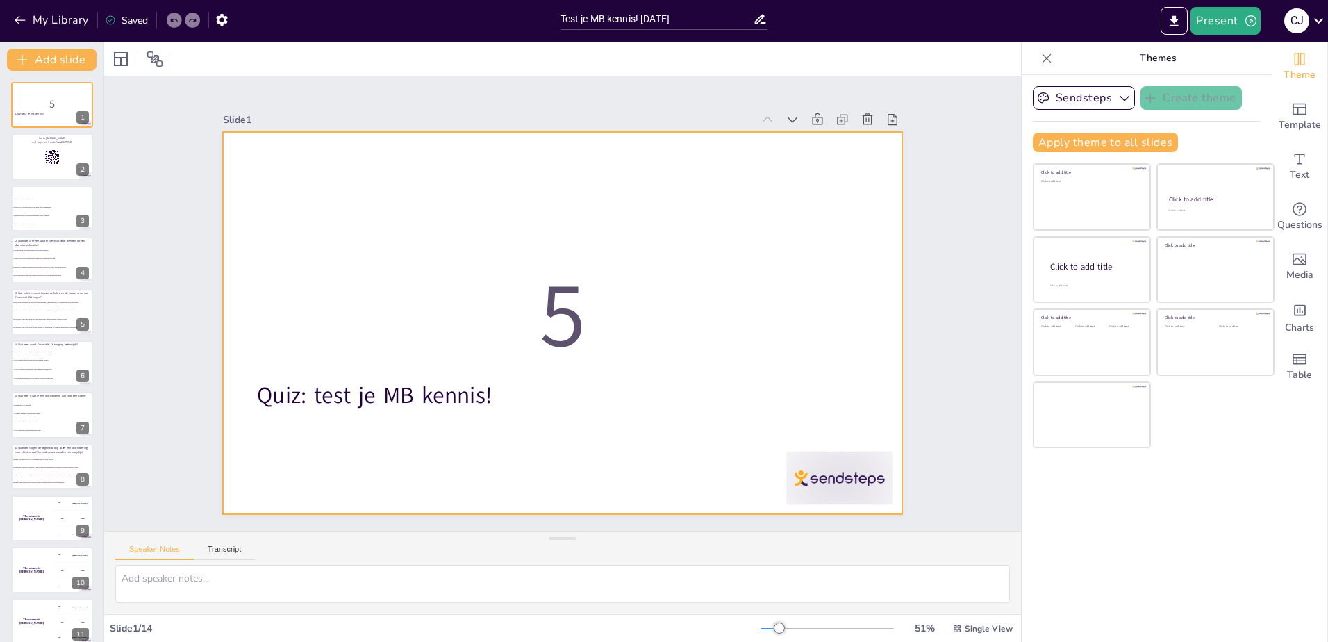
checkbox input "true"
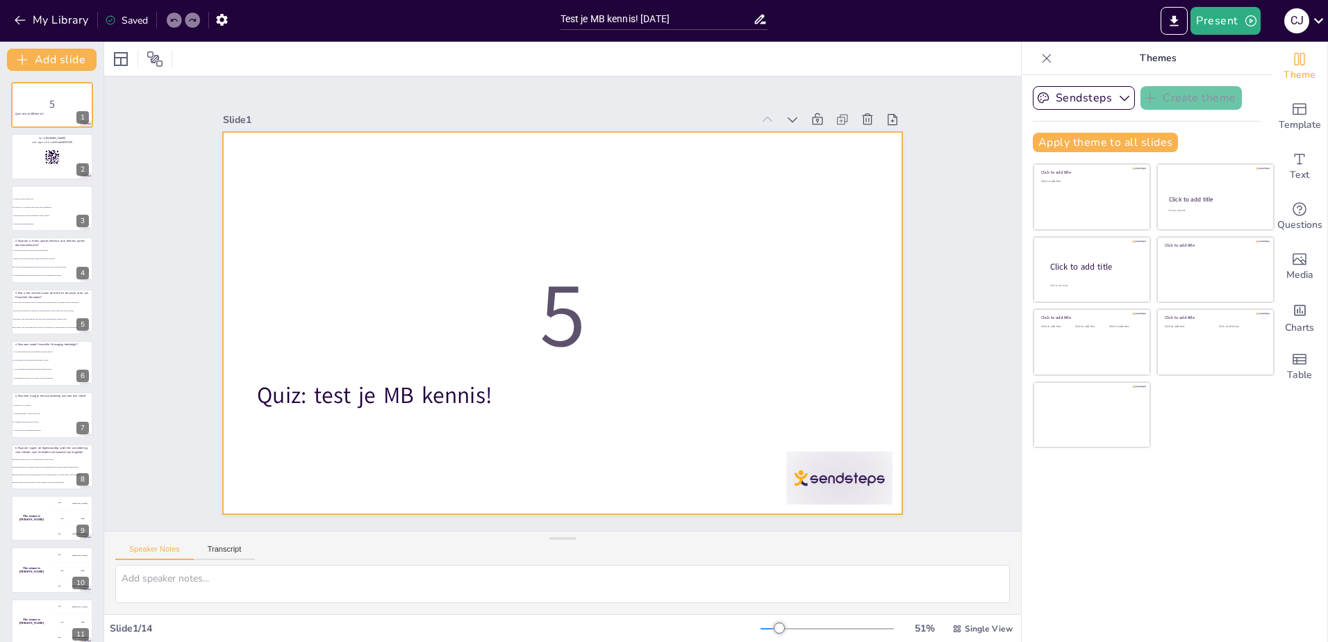
checkbox input "true"
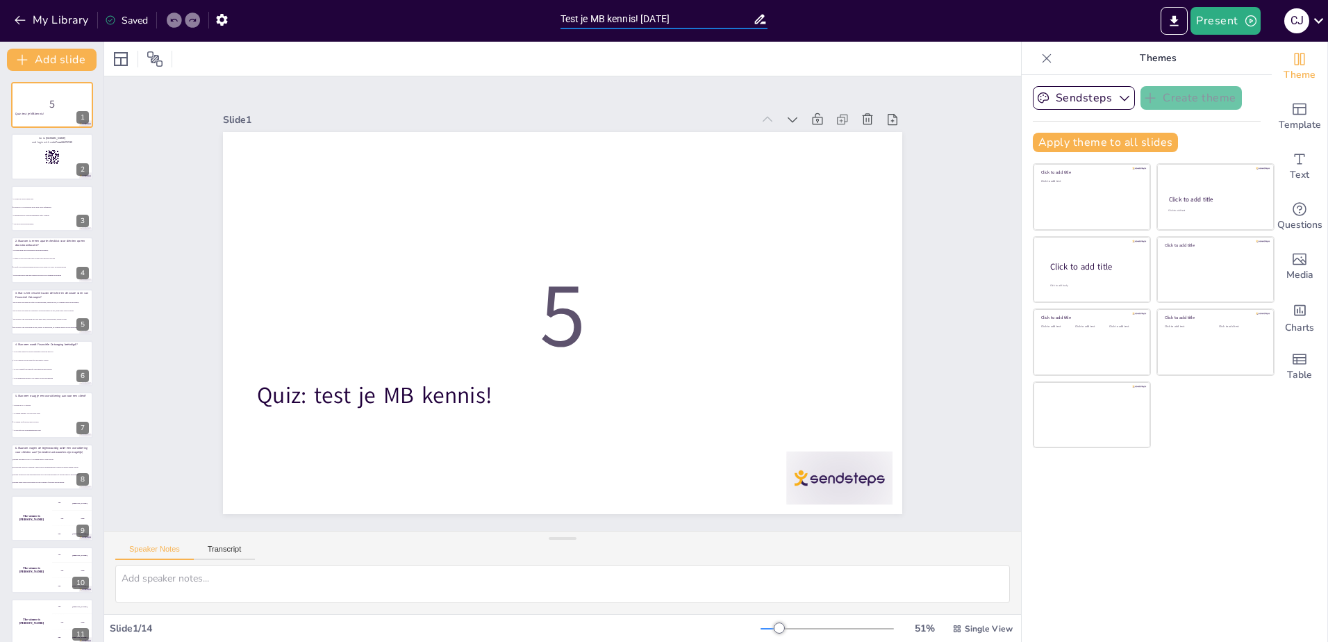
drag, startPoint x: 645, startPoint y: 17, endPoint x: 671, endPoint y: 28, distance: 28.4
click at [671, 28] on input "Test je MB kennis! [DATE]" at bounding box center [657, 19] width 193 height 20
type input "Test je MB kennis! 1 2025"
checkbox input "true"
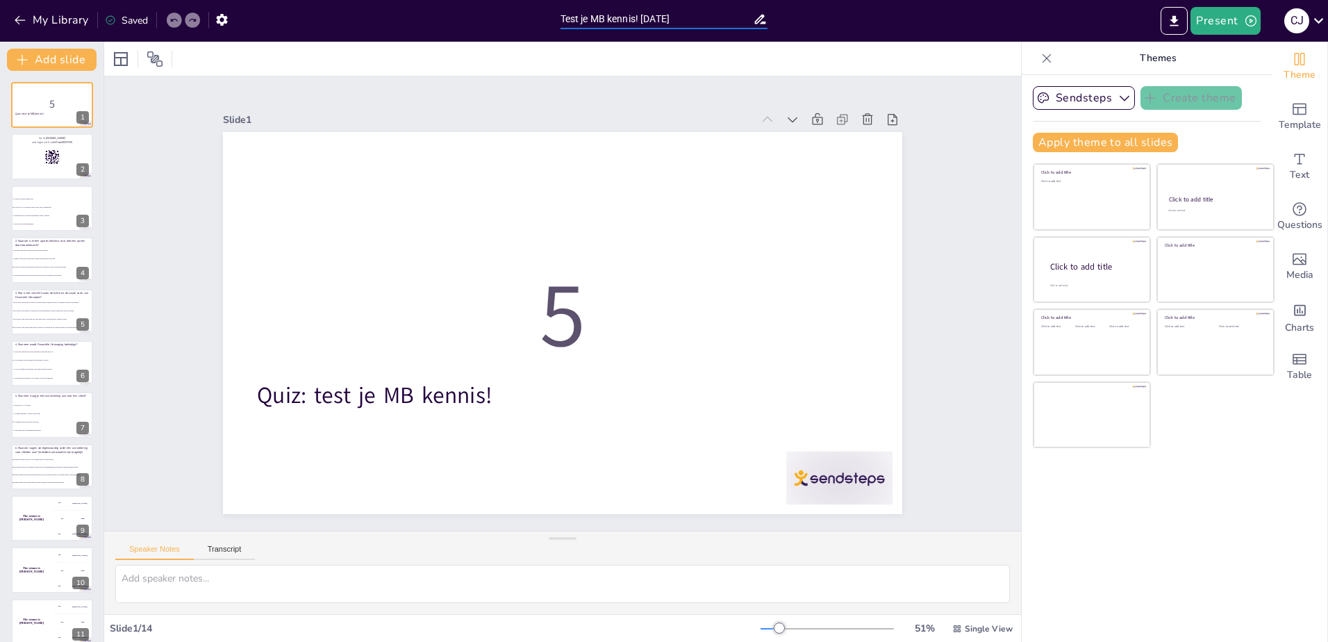
checkbox input "true"
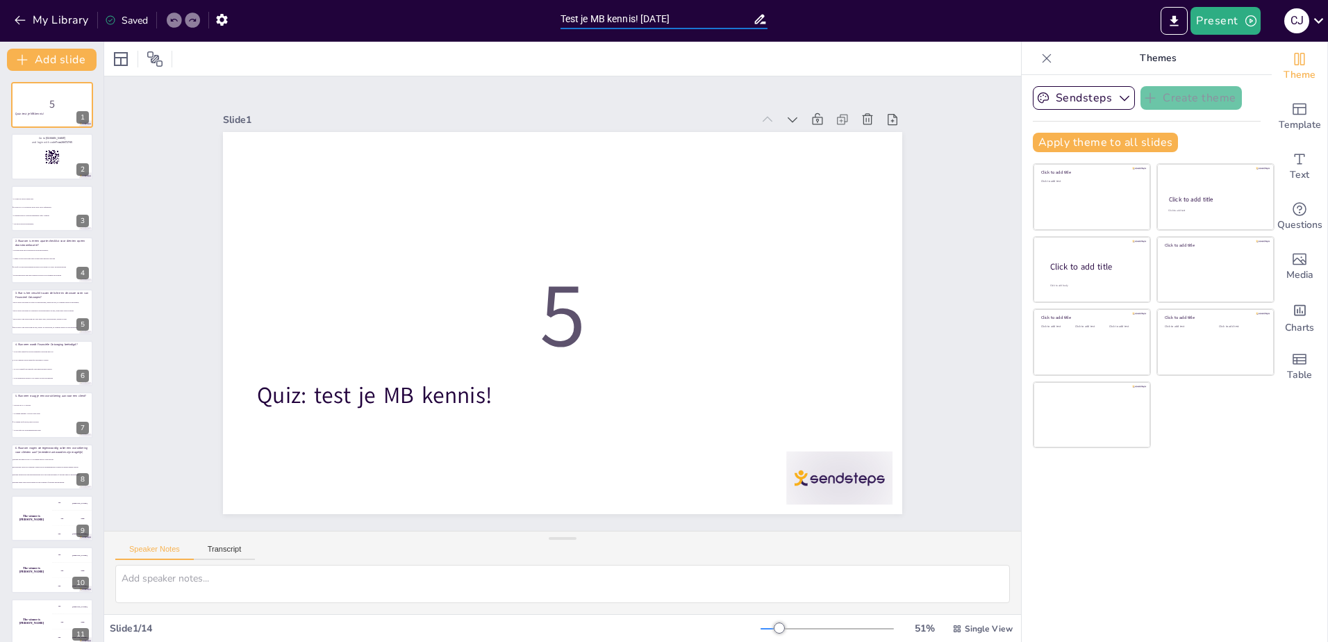
checkbox input "true"
type input "Test je MB kennis! 16 2025"
checkbox input "true"
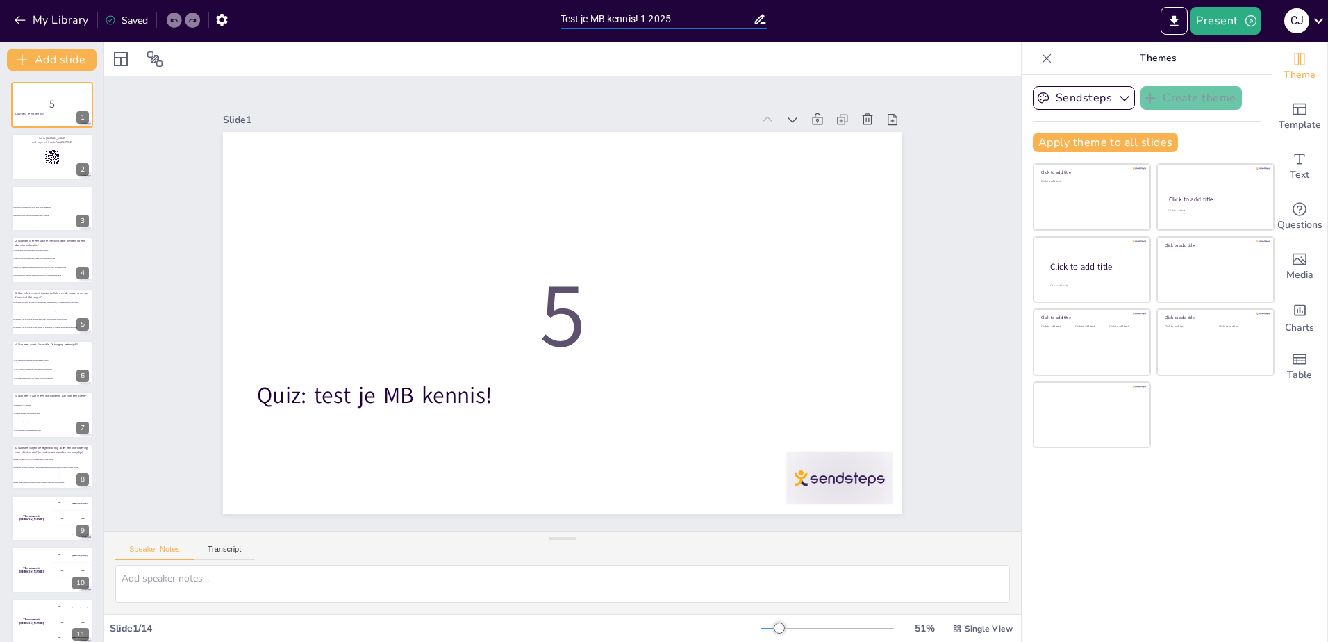
checkbox input "true"
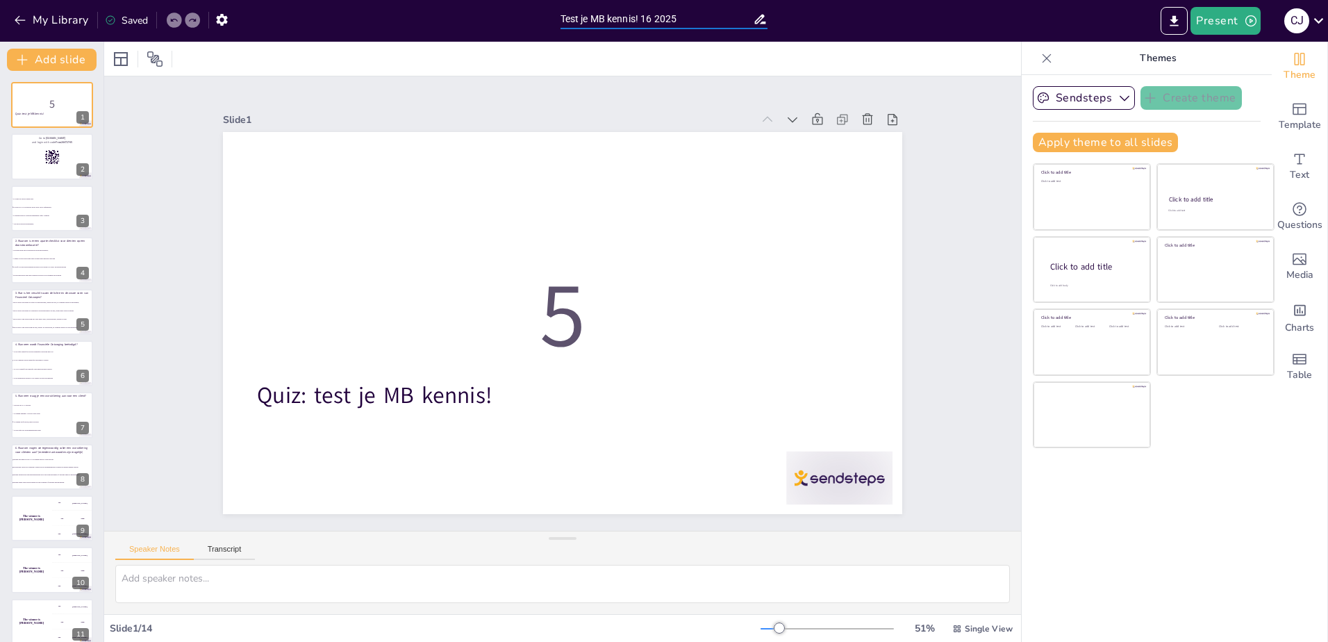
checkbox input "true"
type input "Test je MB kennis! 16 2025"
checkbox input "true"
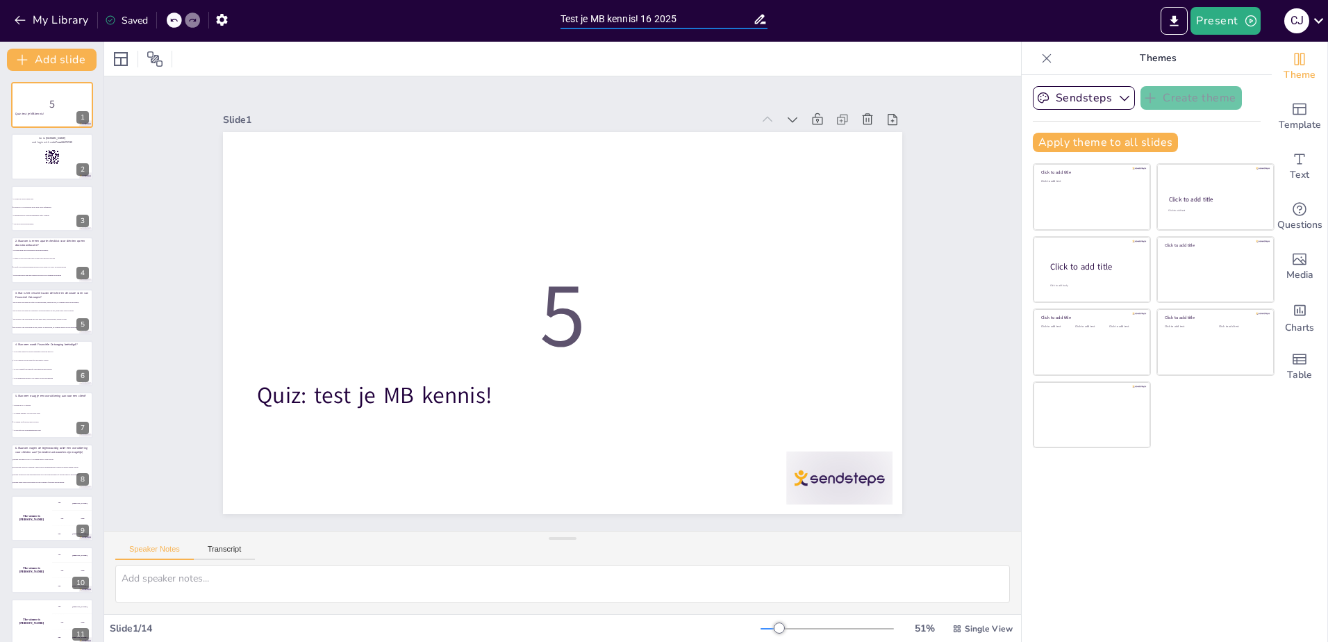
checkbox input "true"
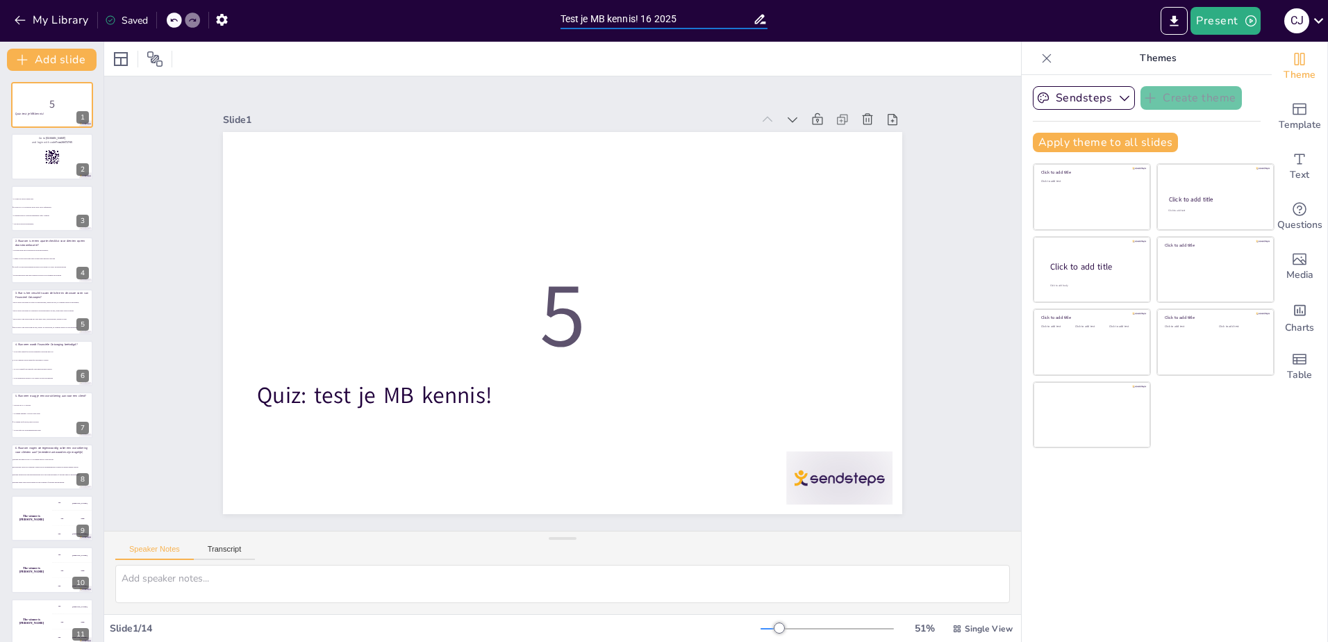
checkbox input "true"
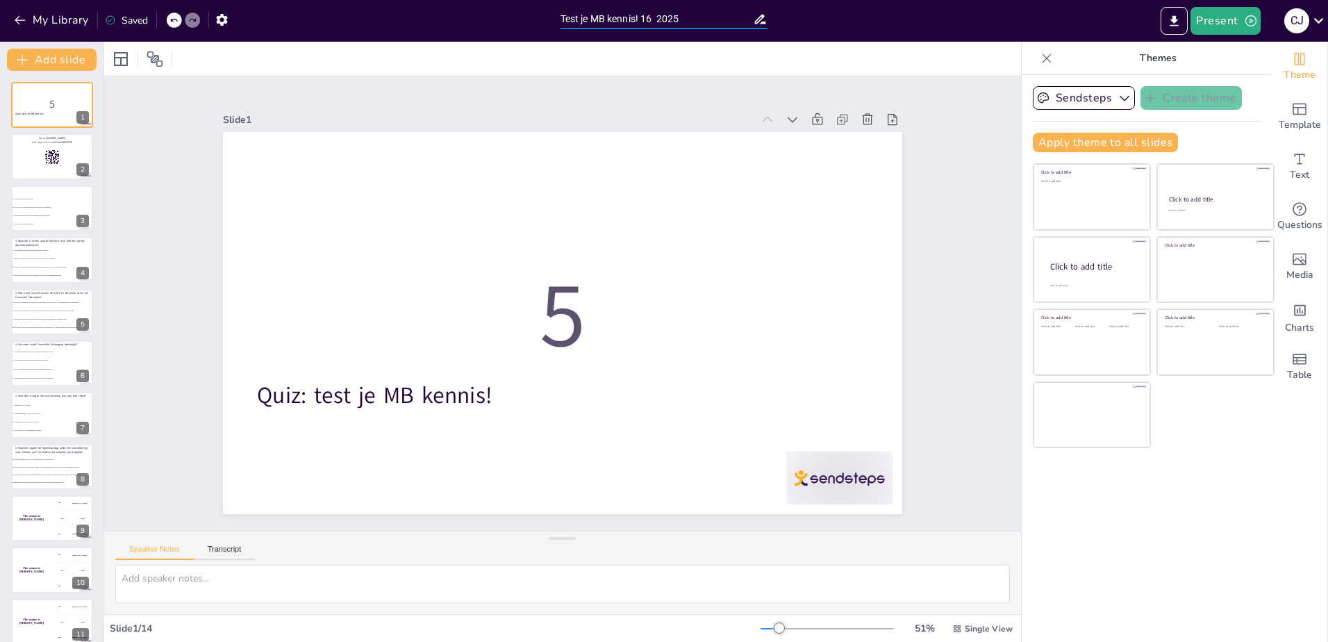
checkbox input "true"
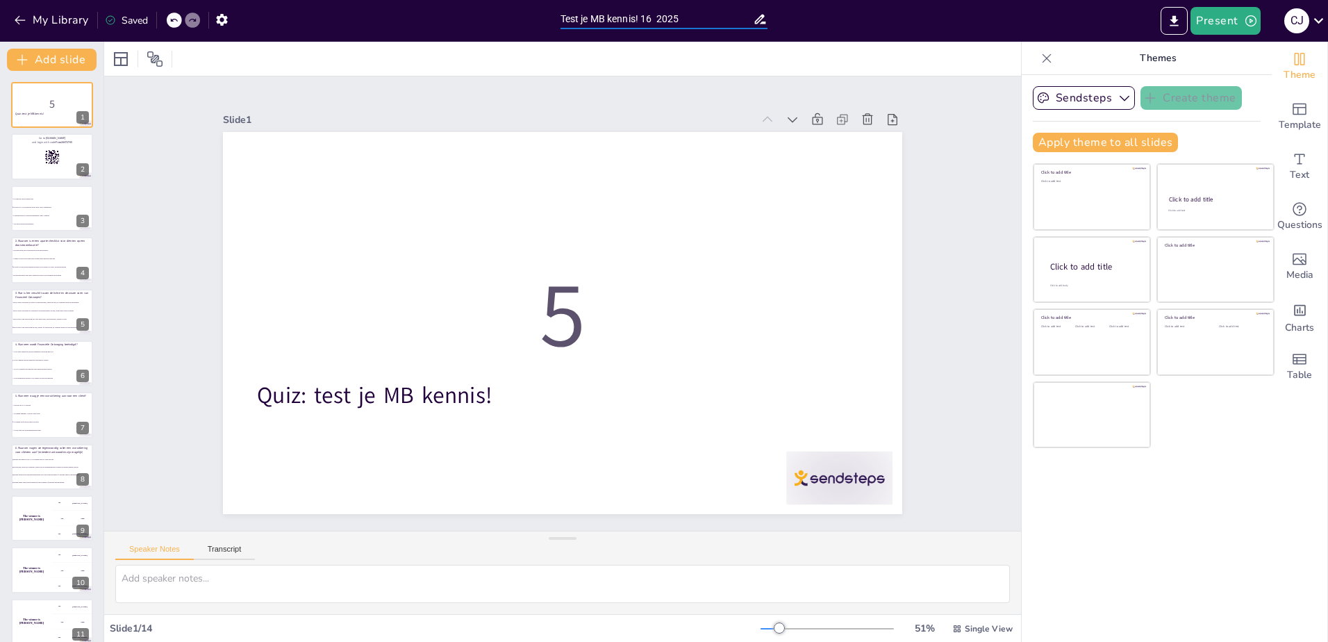
checkbox input "true"
type input "Test je MB kennis! 16 s 2025"
checkbox input "true"
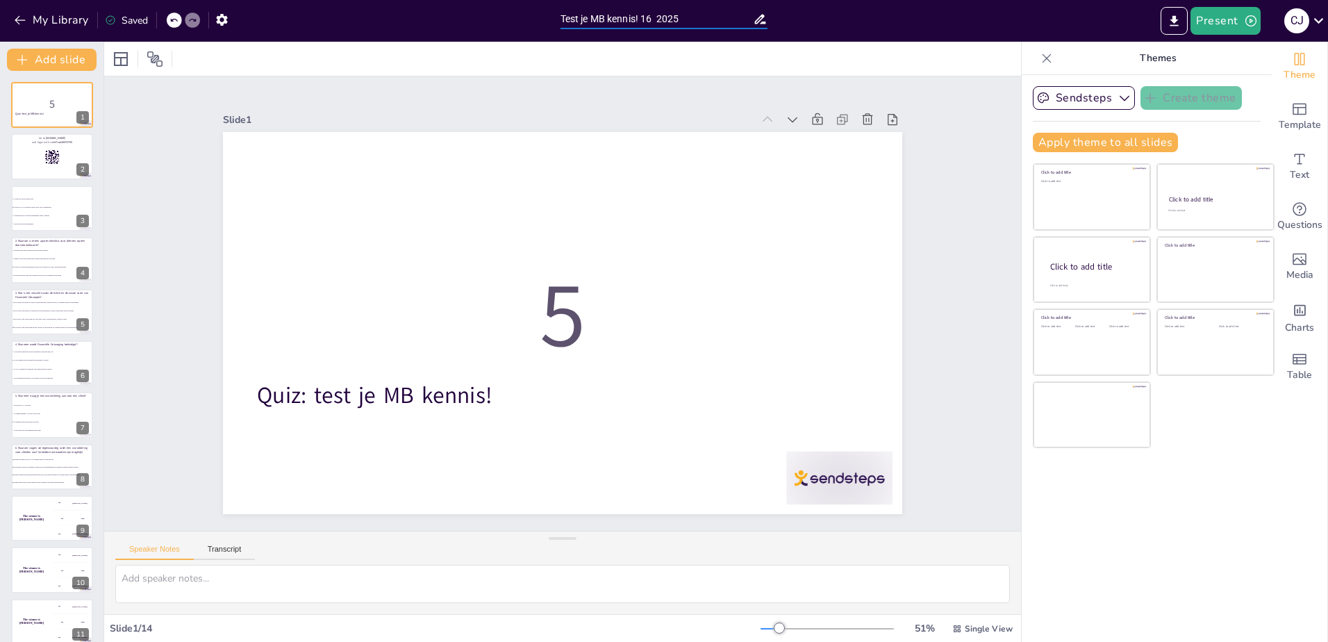
checkbox input "true"
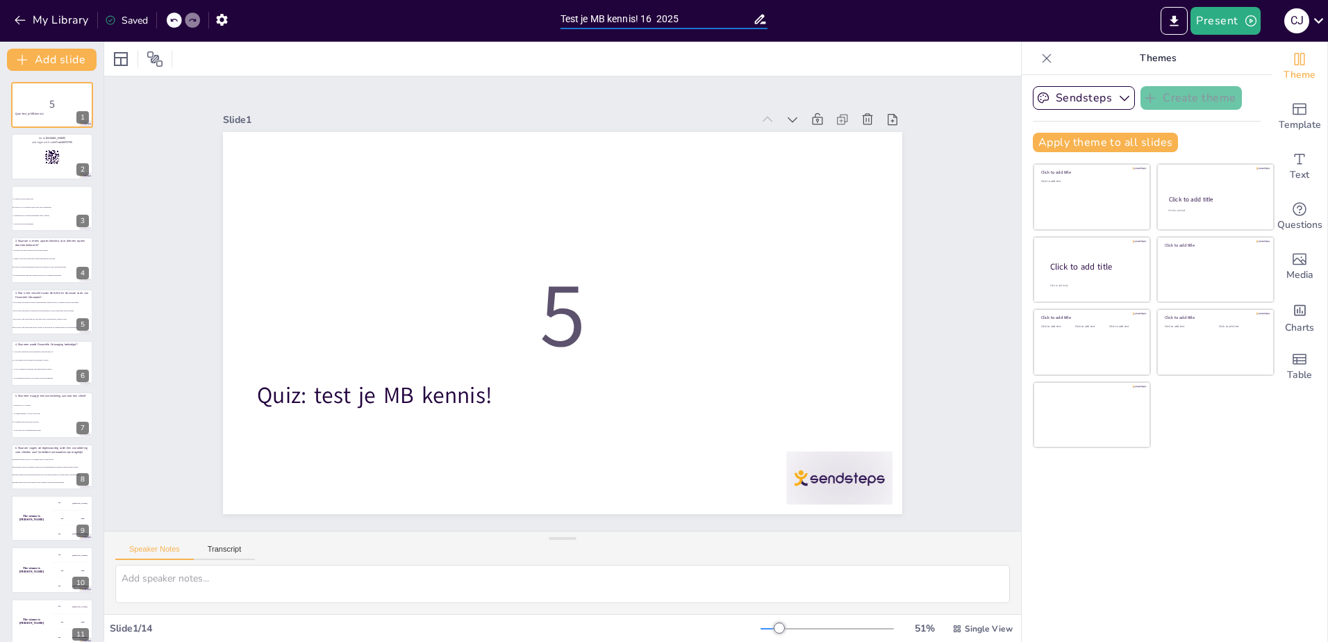
checkbox input "true"
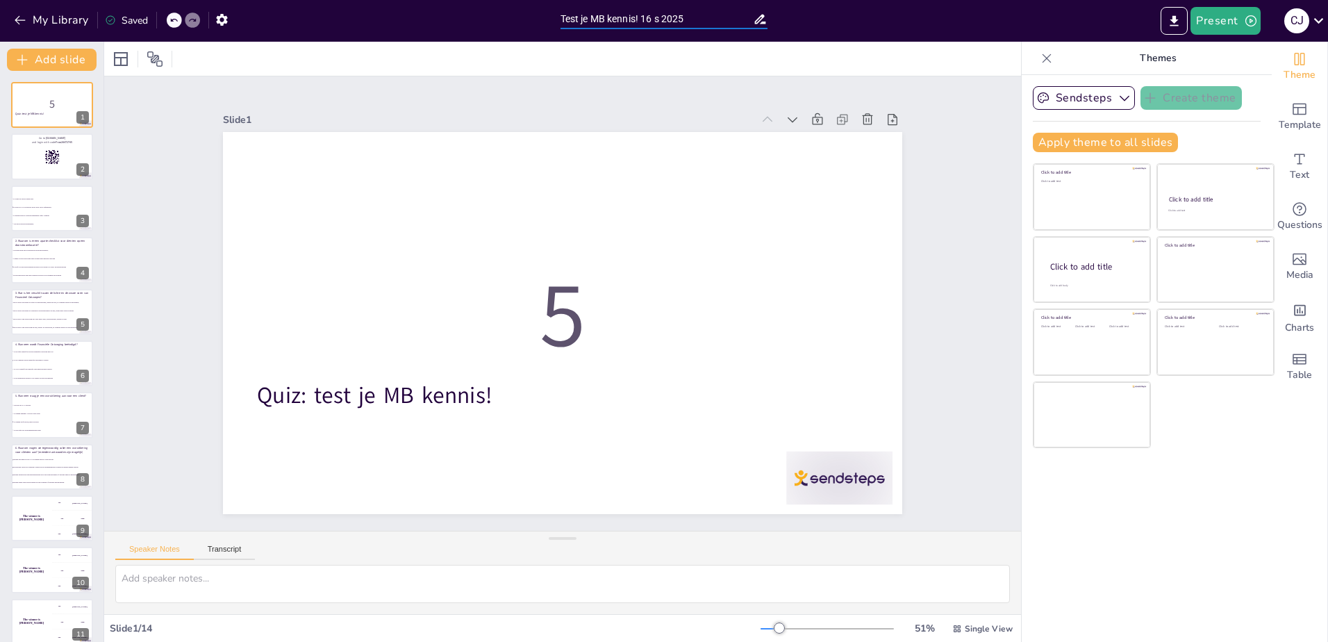
checkbox input "true"
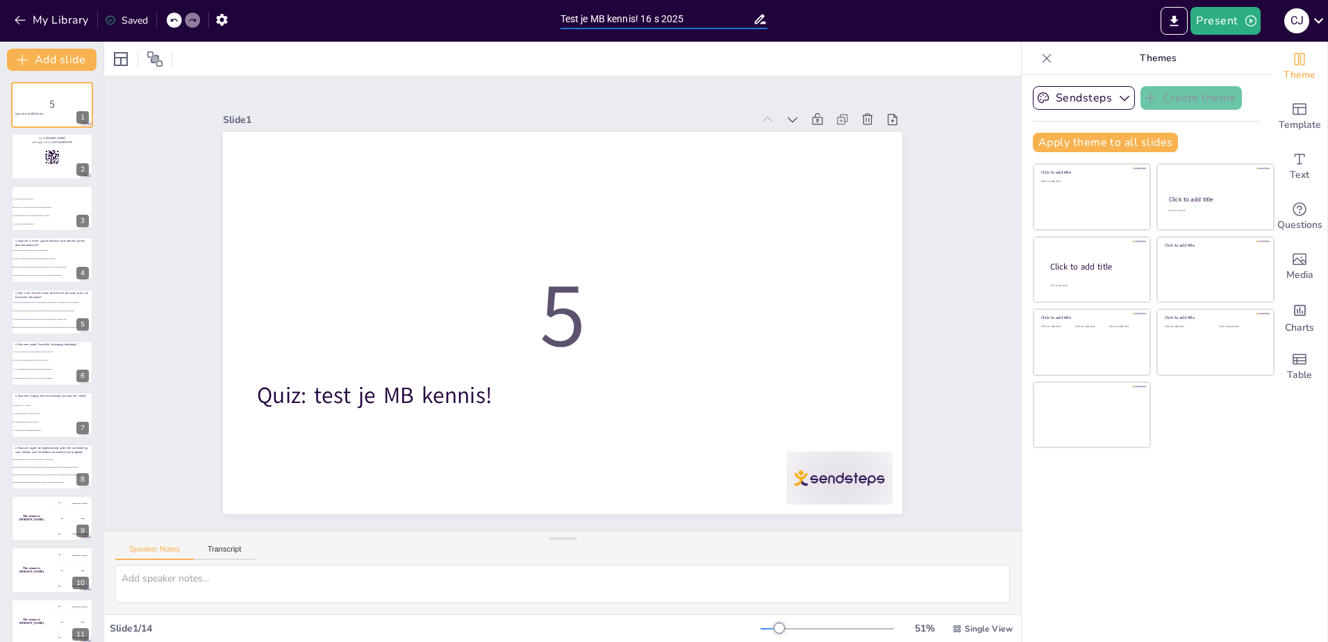
type input "Test je MB kennis! 16 se 2025"
checkbox input "true"
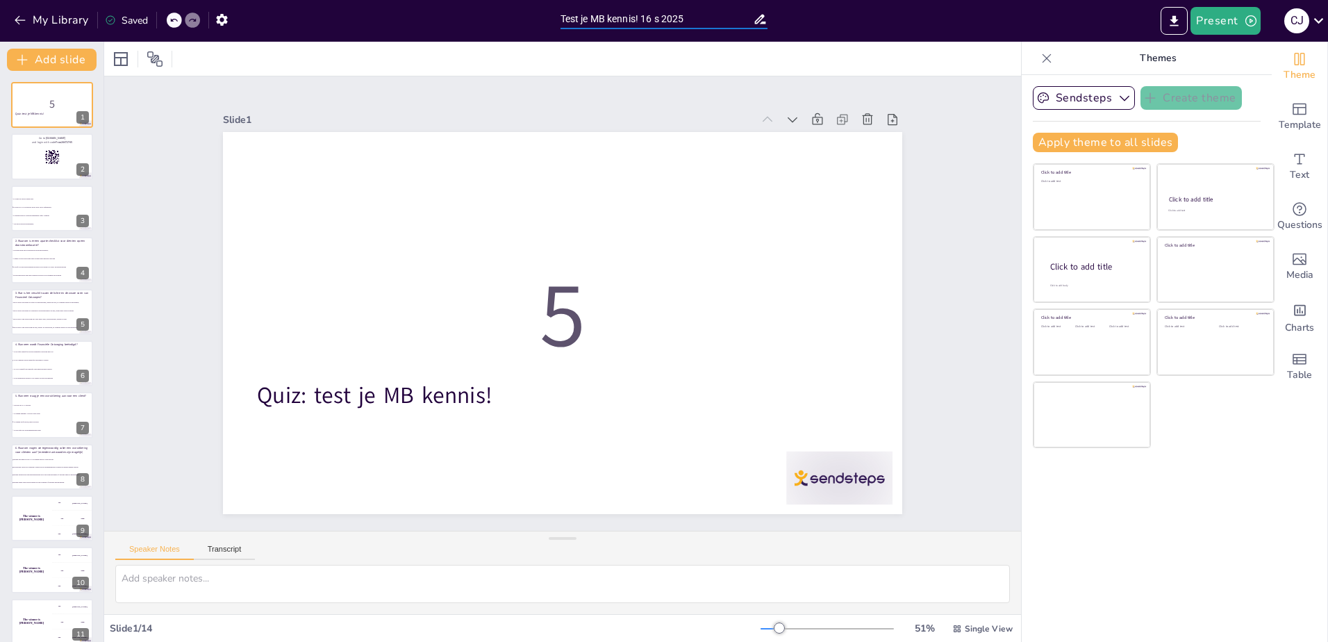
checkbox input "true"
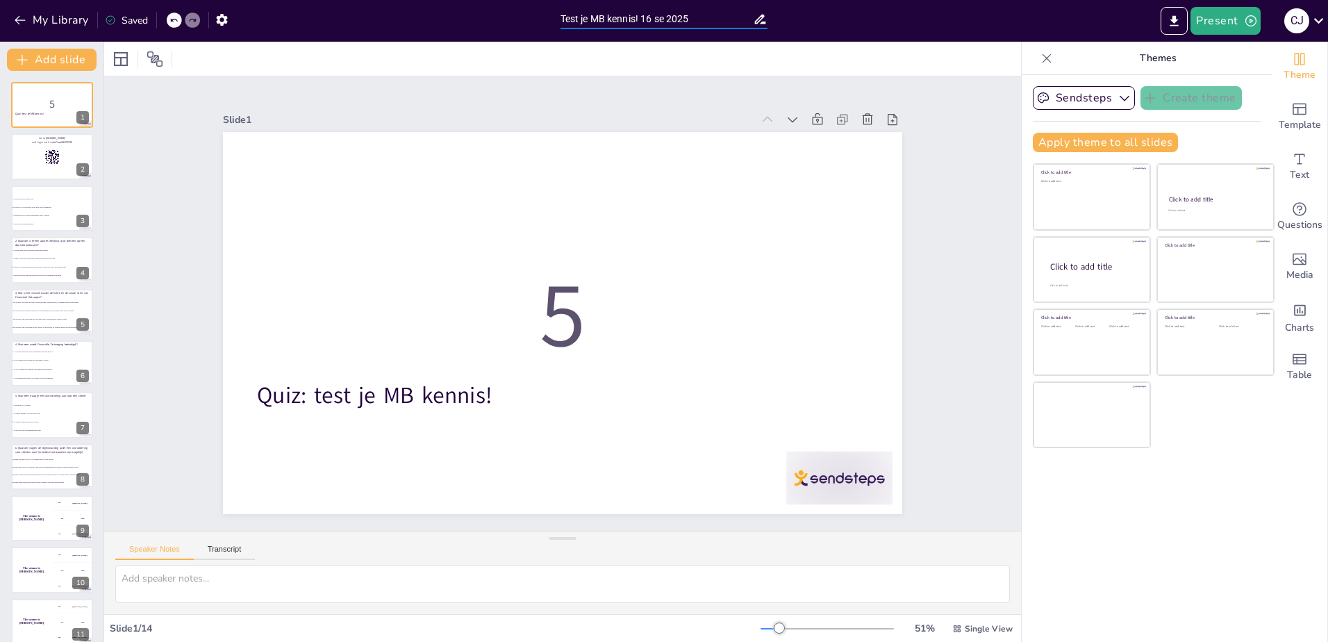
type input "Test je MB kennis! [DATE]"
checkbox input "true"
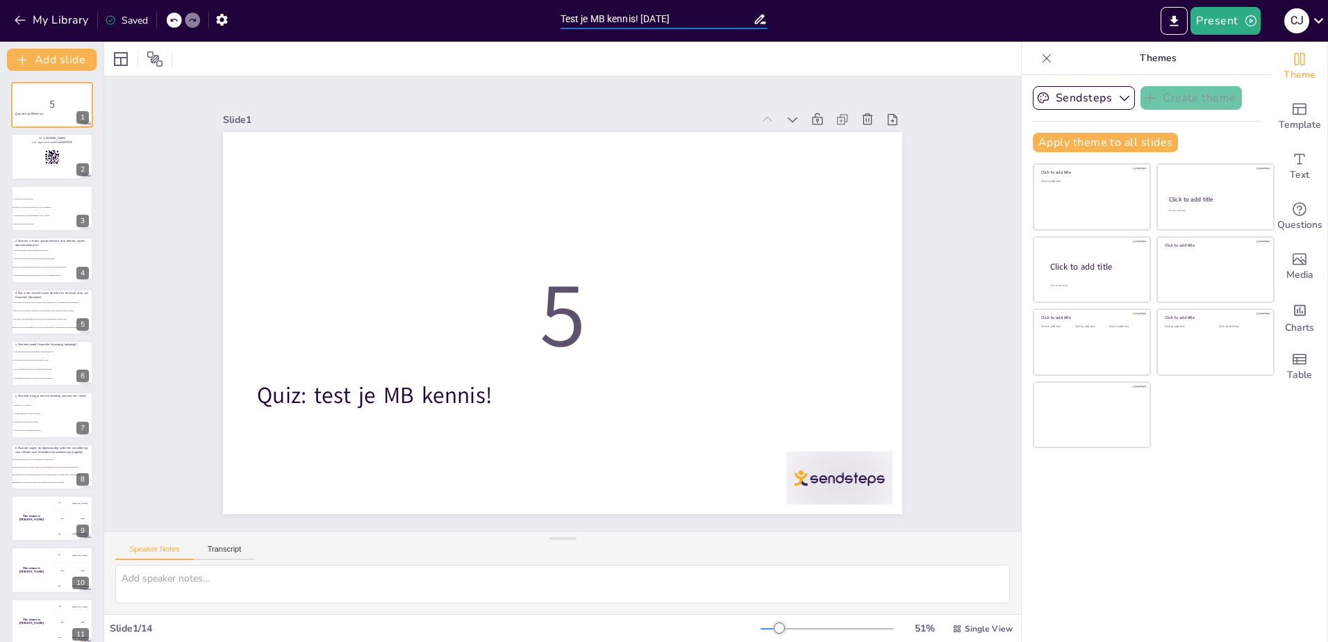
checkbox input "true"
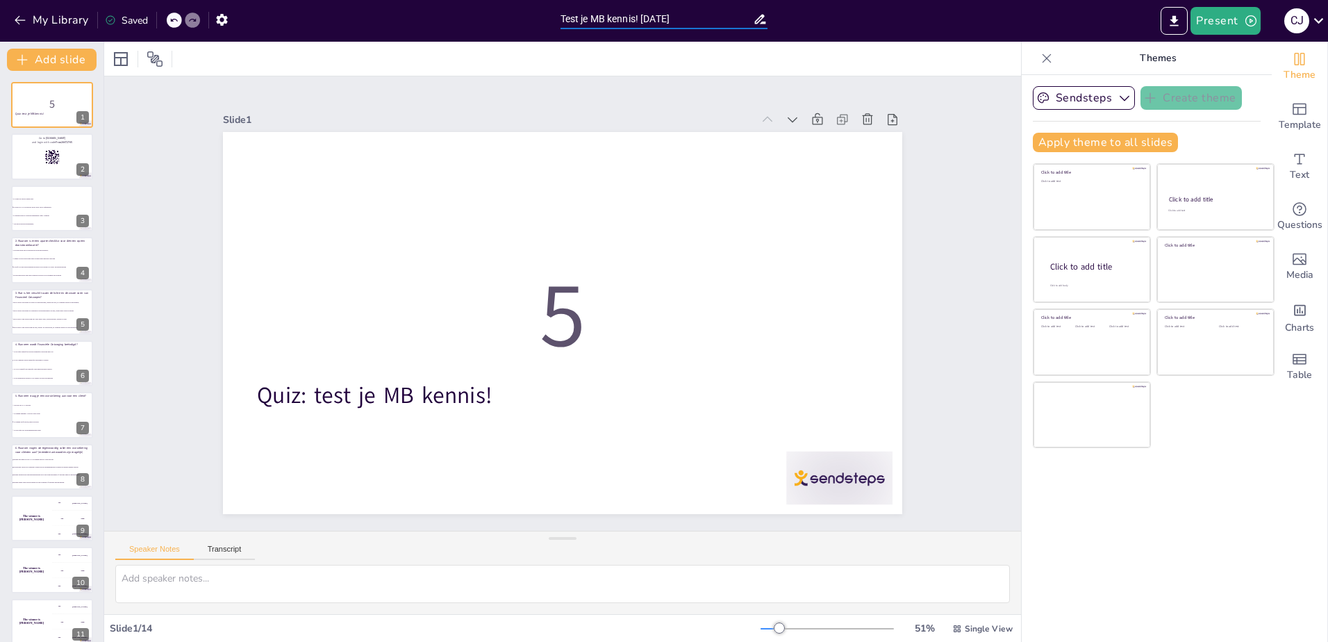
type input "Test je MB kennis! [DATE]"
checkbox input "true"
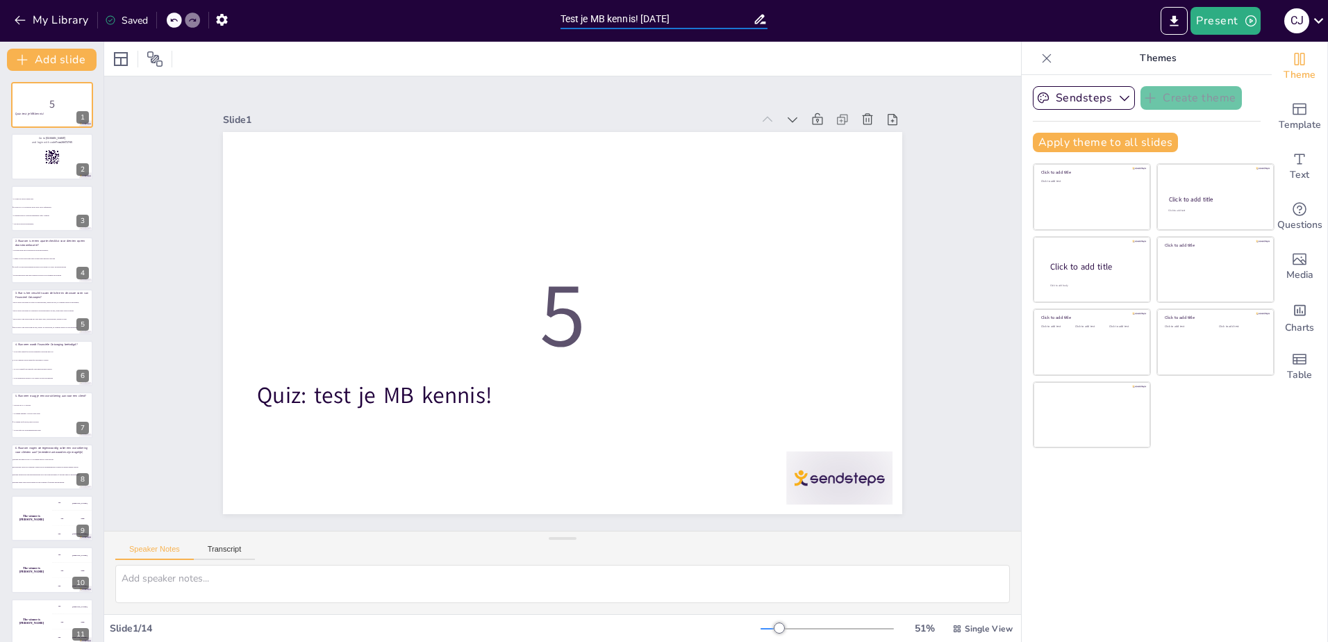
checkbox input "true"
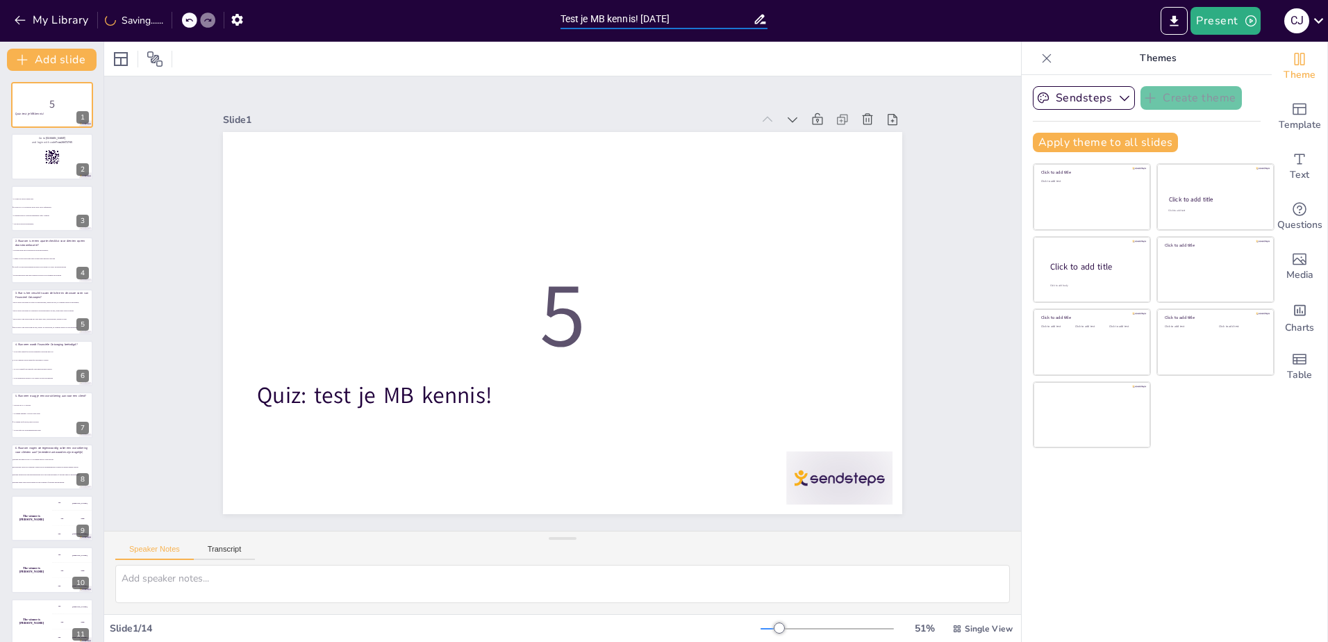
type input "Test je MB kennis! 16 septe 2025"
checkbox input "true"
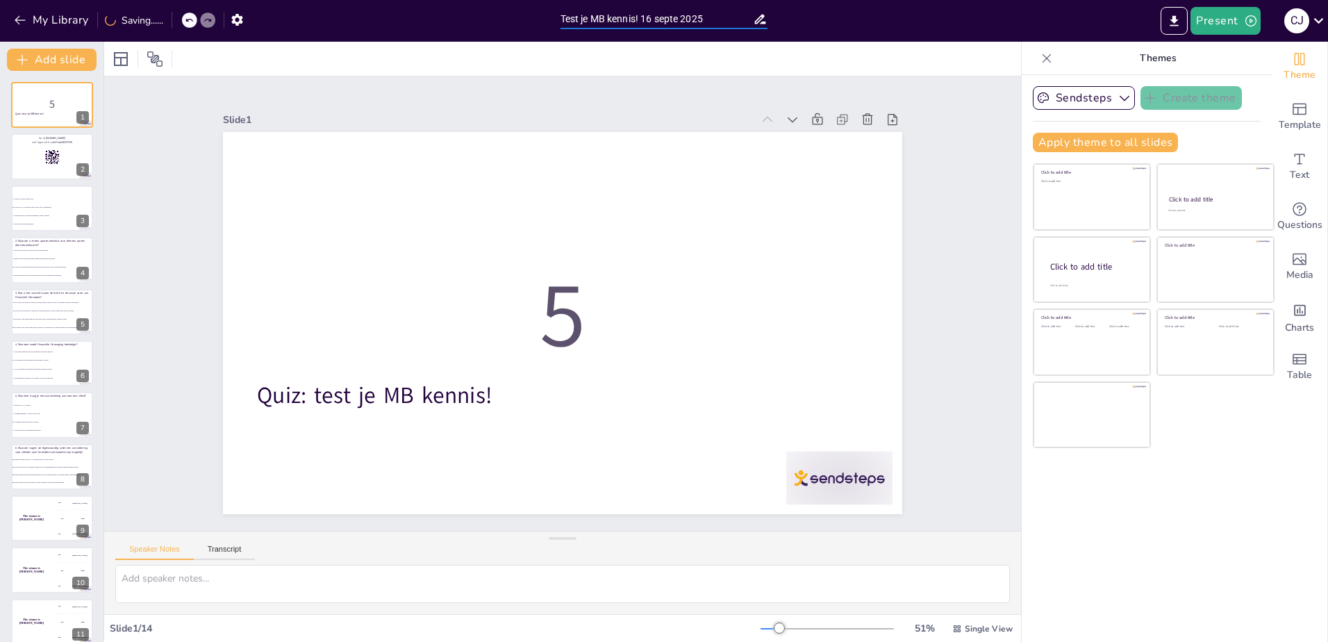
checkbox input "true"
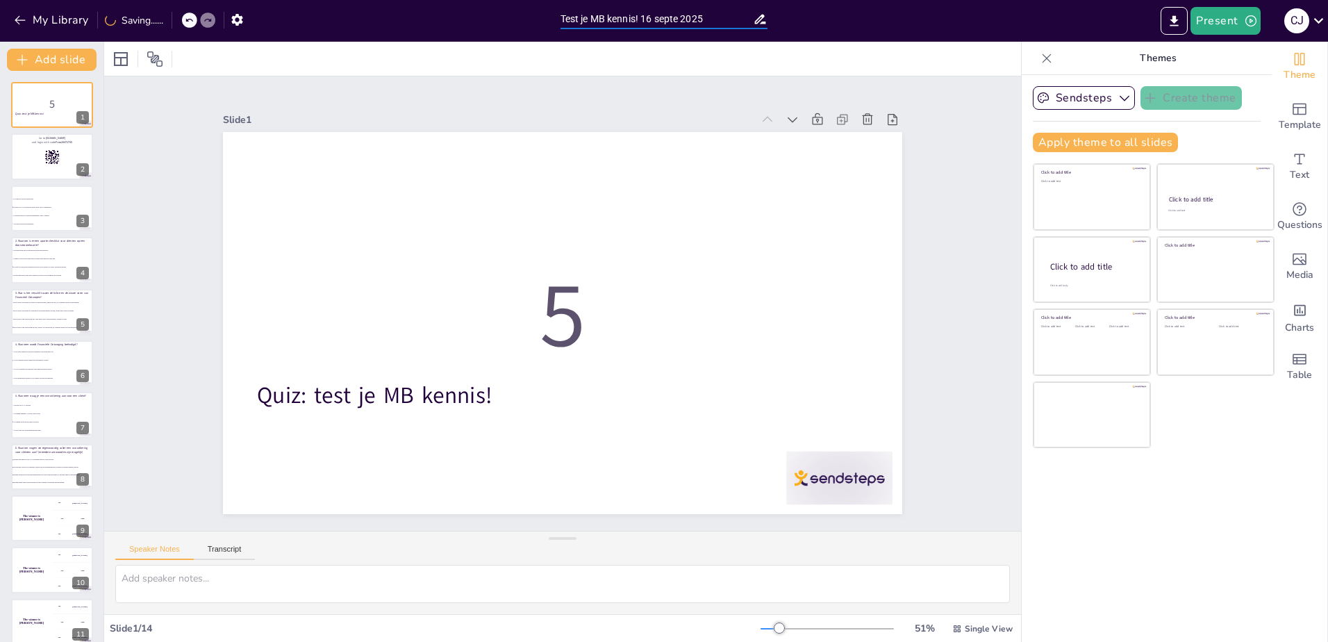
type input "Test je MB kennis! 16 septem 2025"
checkbox input "true"
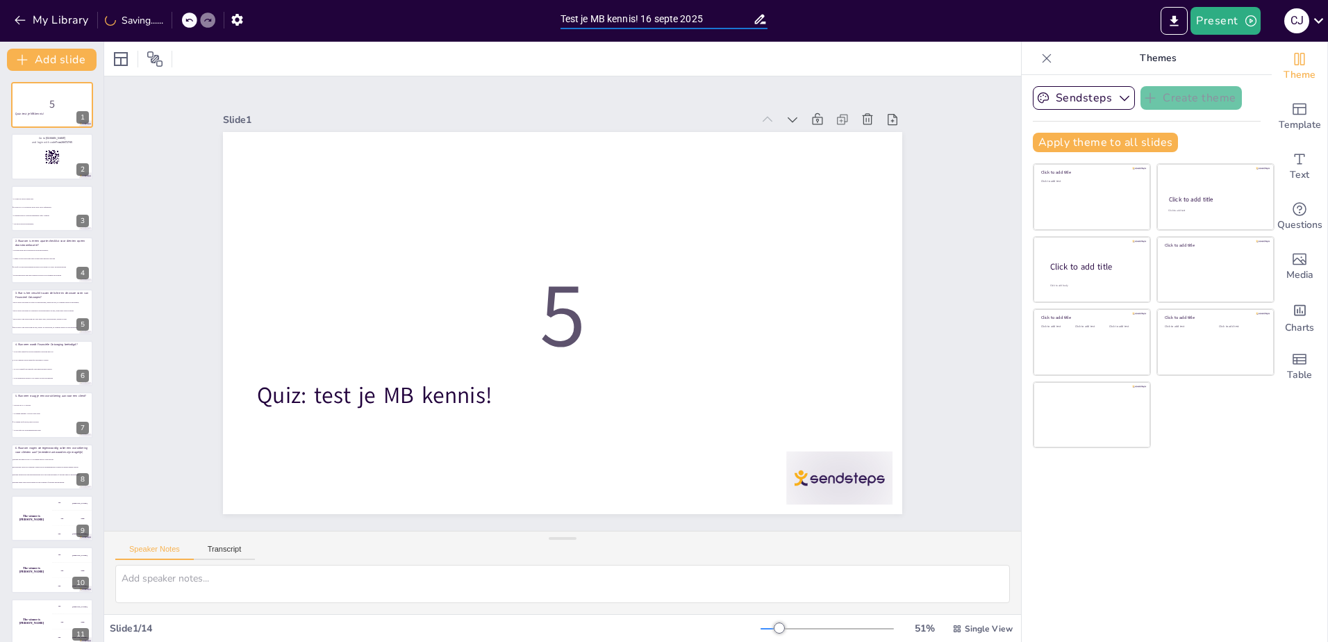
checkbox input "true"
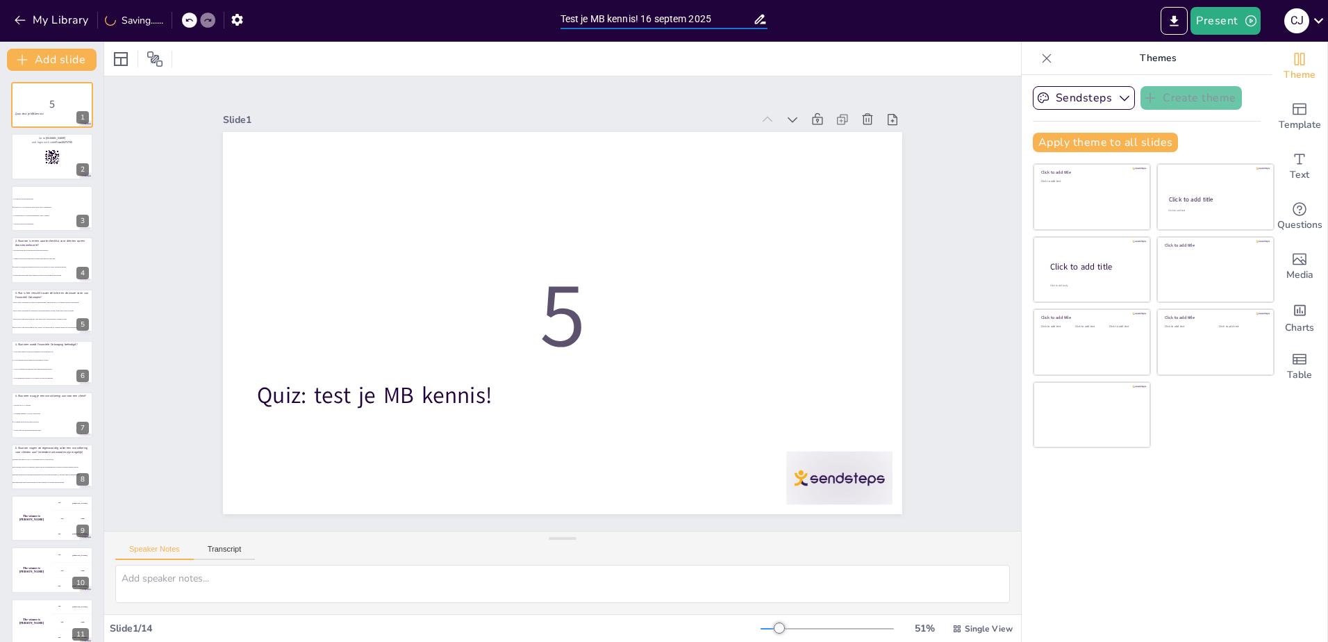
type input "Test je MB kennis! 16 septemb 2025"
checkbox input "true"
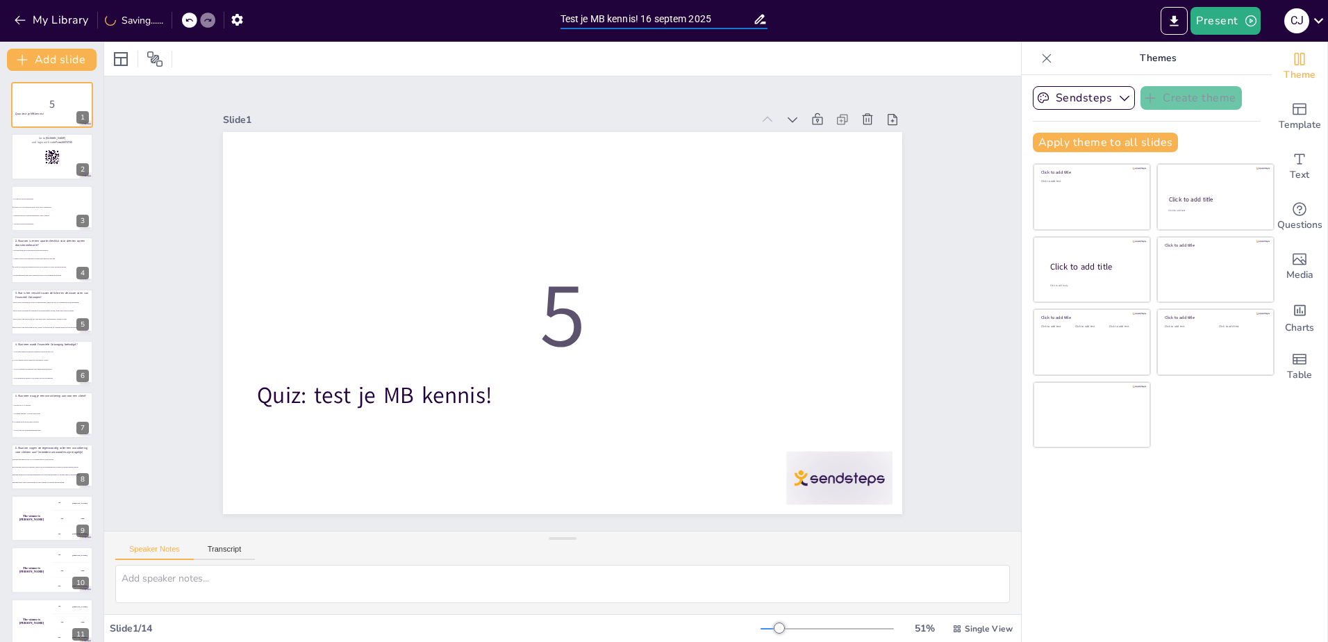
checkbox input "true"
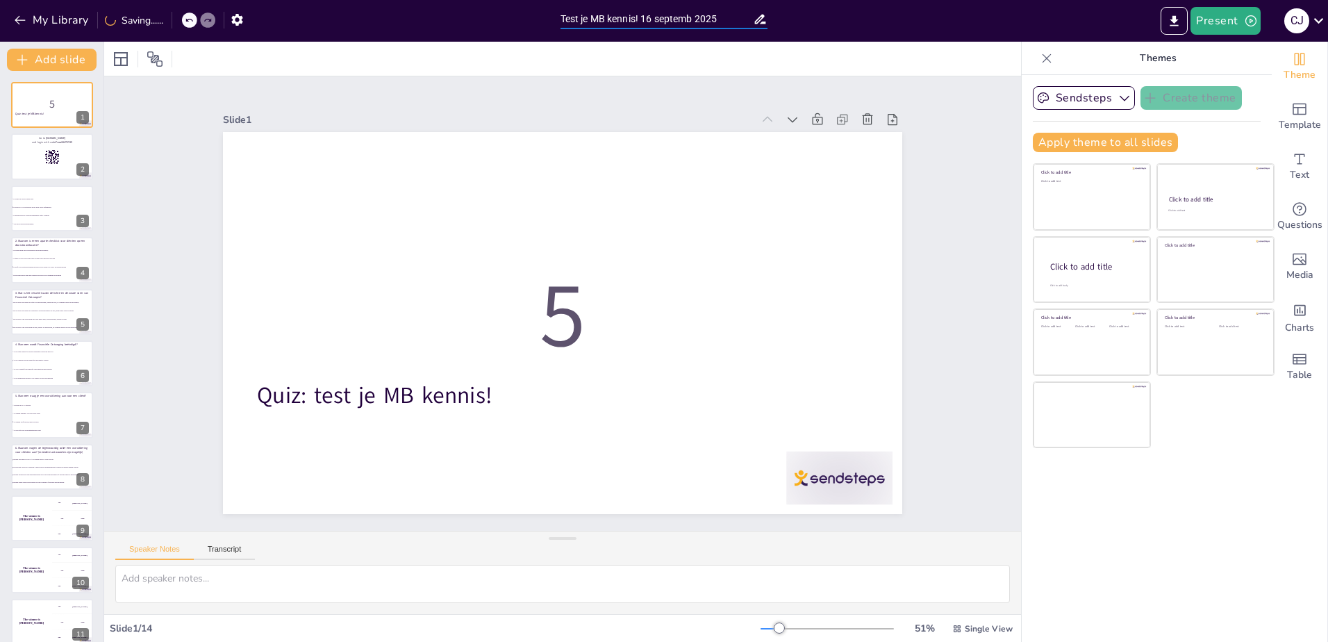
type input "Test je MB kennis! 16 septembe 2025"
checkbox input "true"
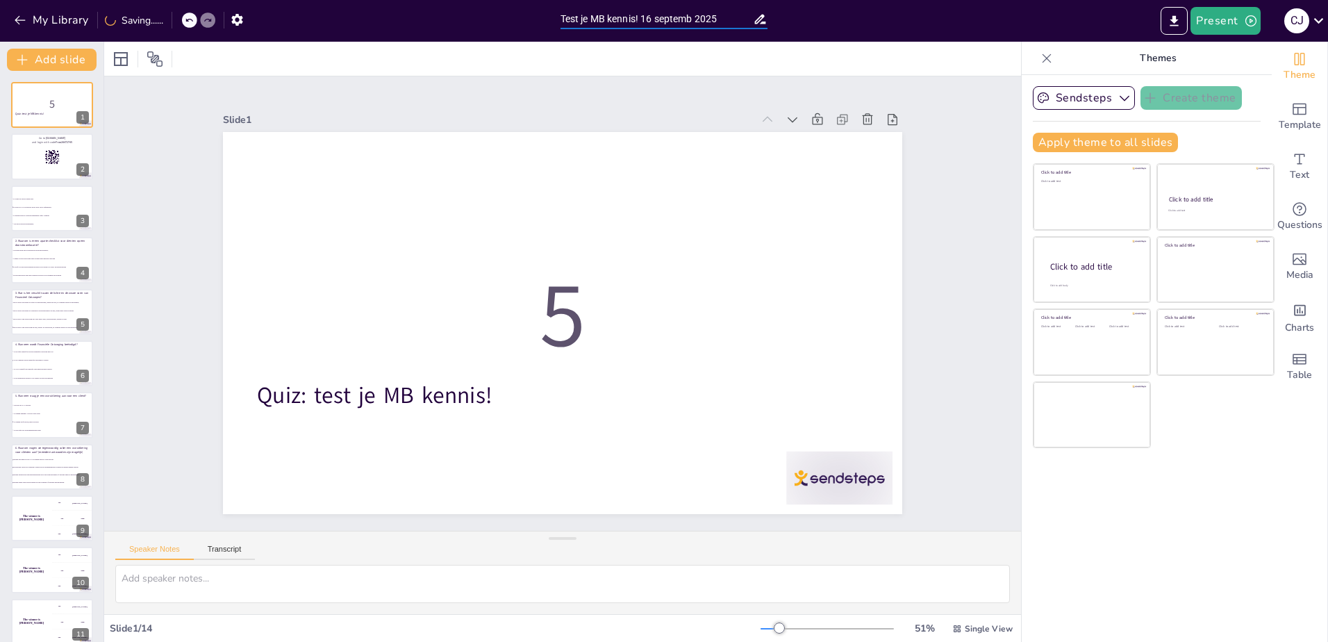
checkbox input "true"
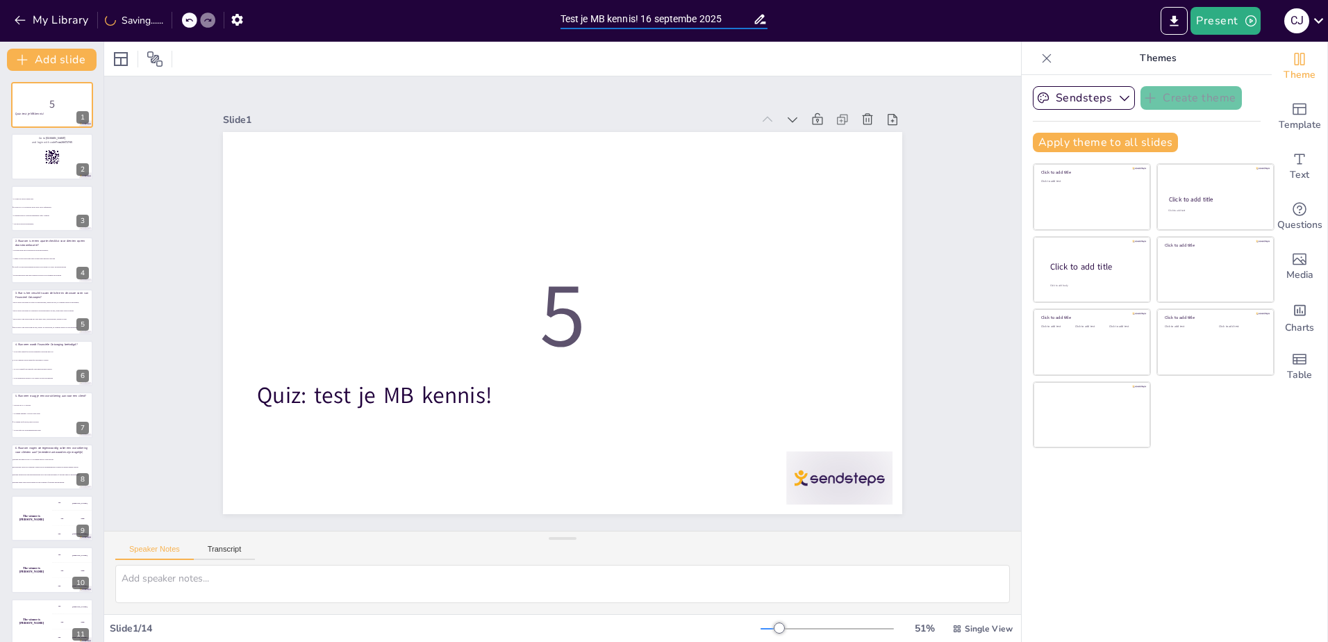
type input "Test je MB kennis! [DATE]"
checkbox input "true"
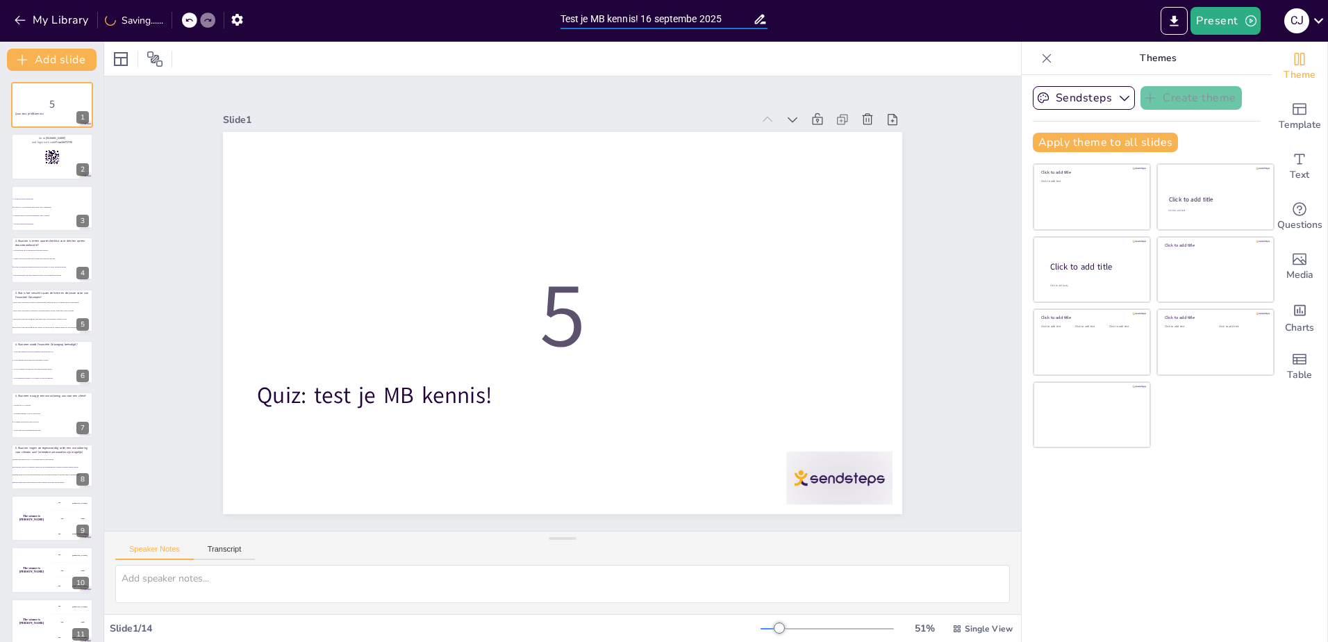
checkbox input "true"
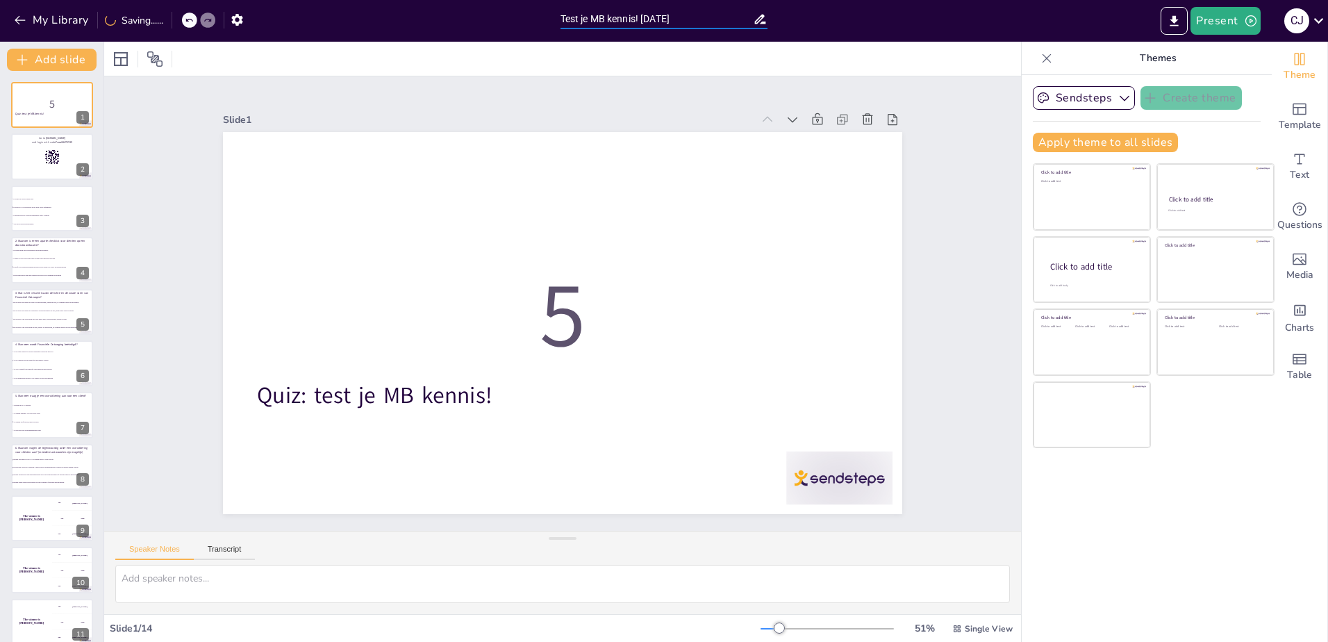
checkbox input "true"
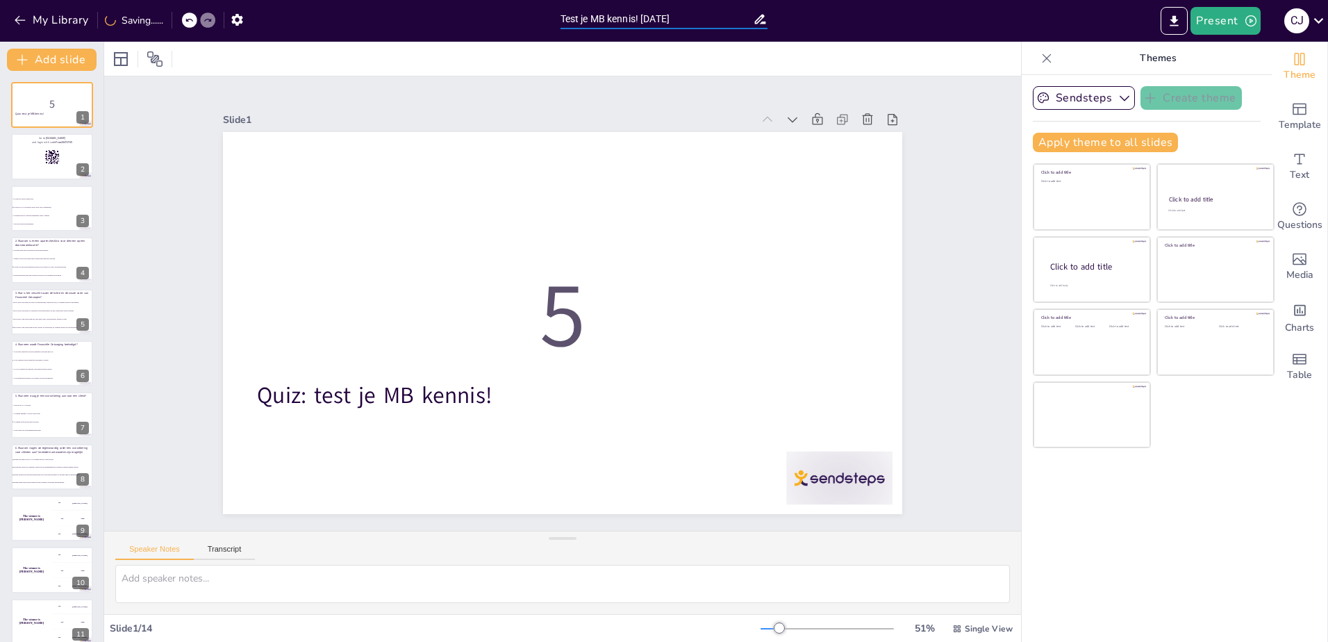
checkbox input "true"
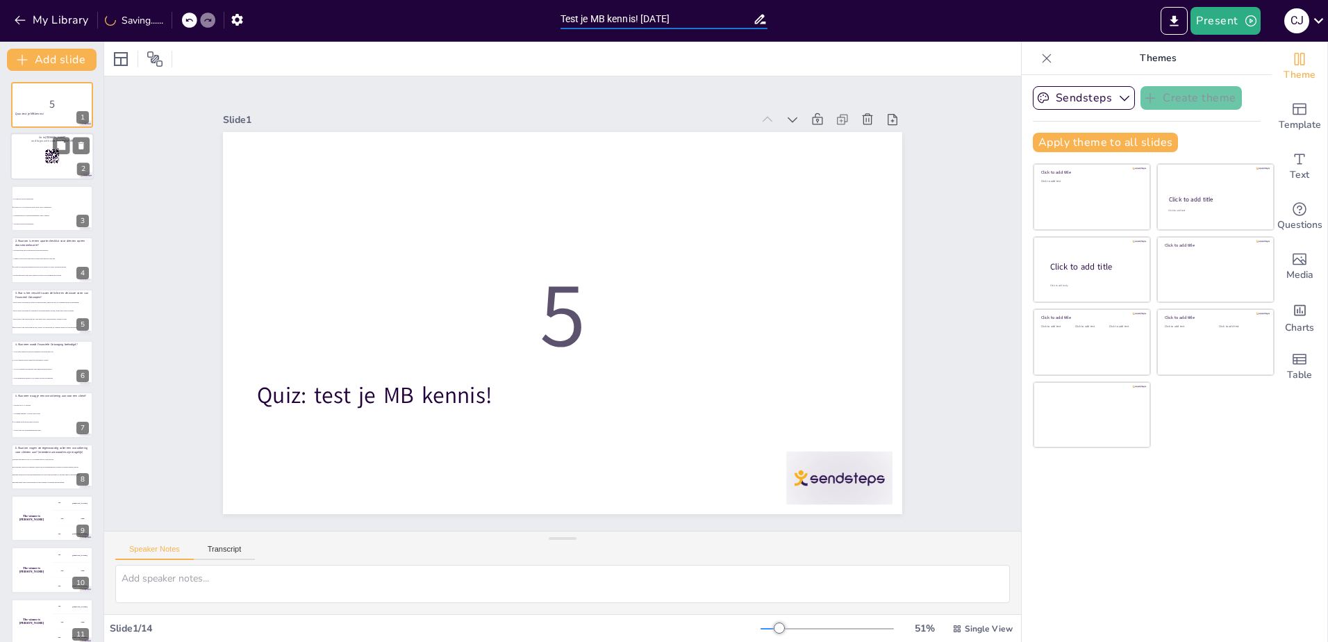
checkbox input "true"
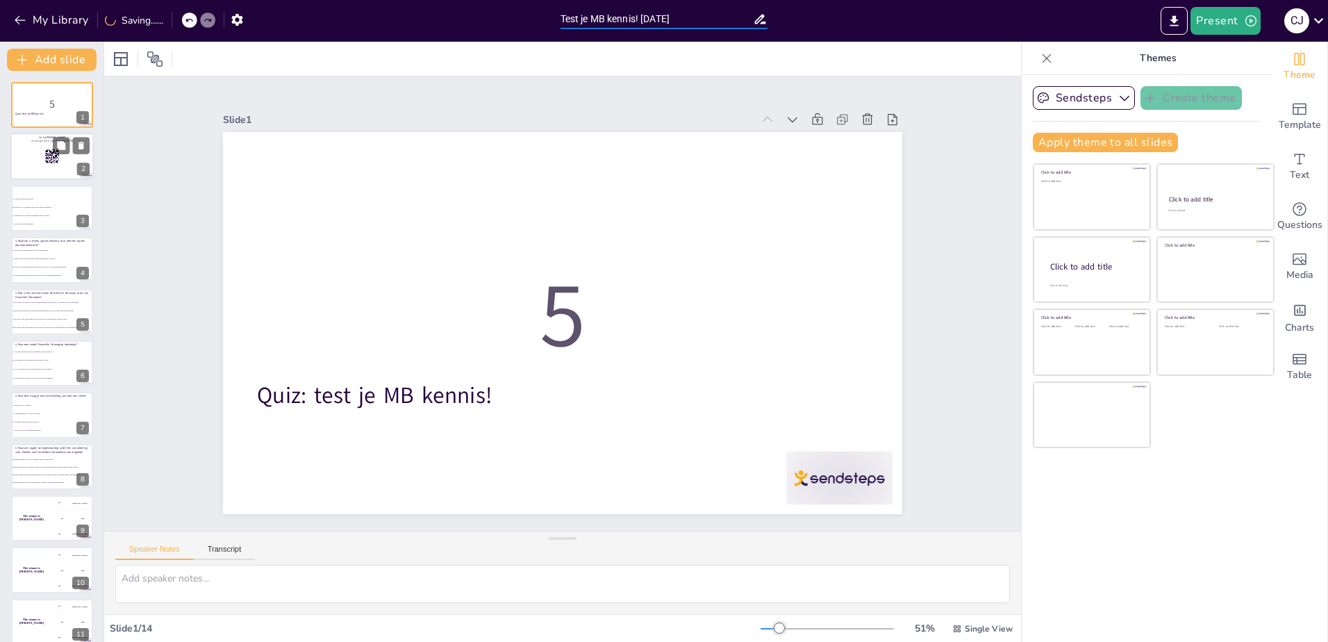
checkbox input "true"
click at [24, 148] on div at bounding box center [51, 156] width 83 height 47
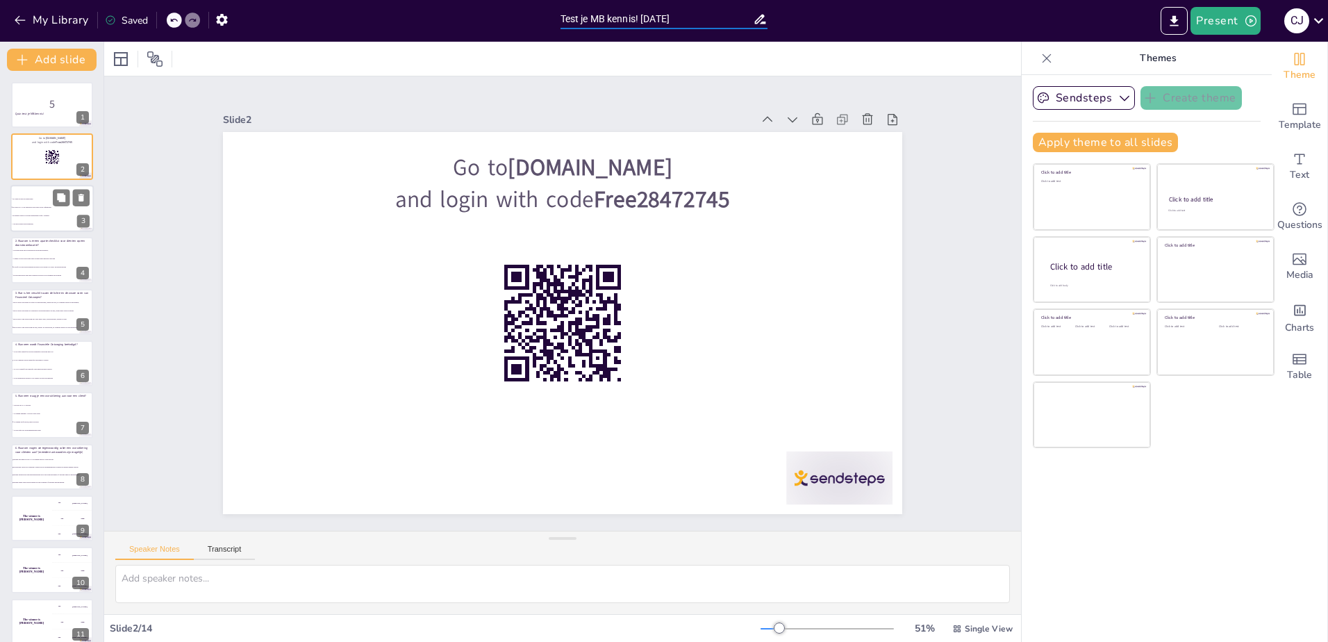
click at [30, 206] on span "Je checkt in VVS de gegevens en het adres van de cliënt&nbsp;" at bounding box center [53, 207] width 81 height 2
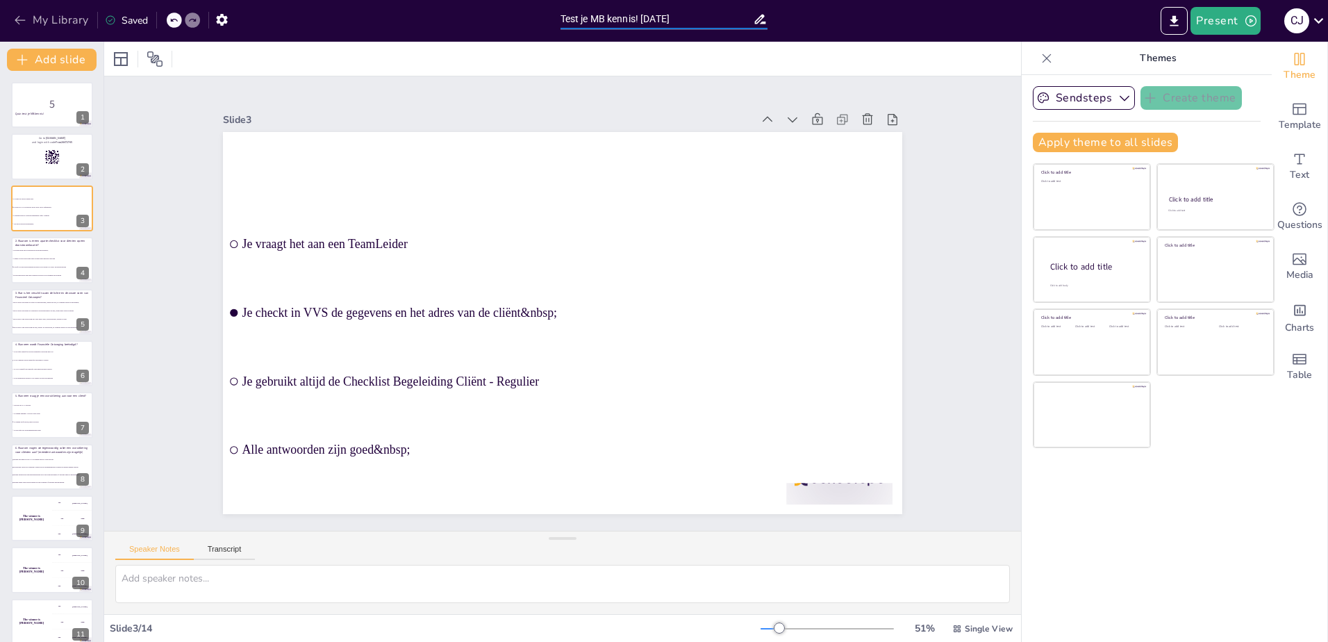
click at [27, 22] on button "My Library" at bounding box center [52, 20] width 84 height 22
